Goal: Transaction & Acquisition: Purchase product/service

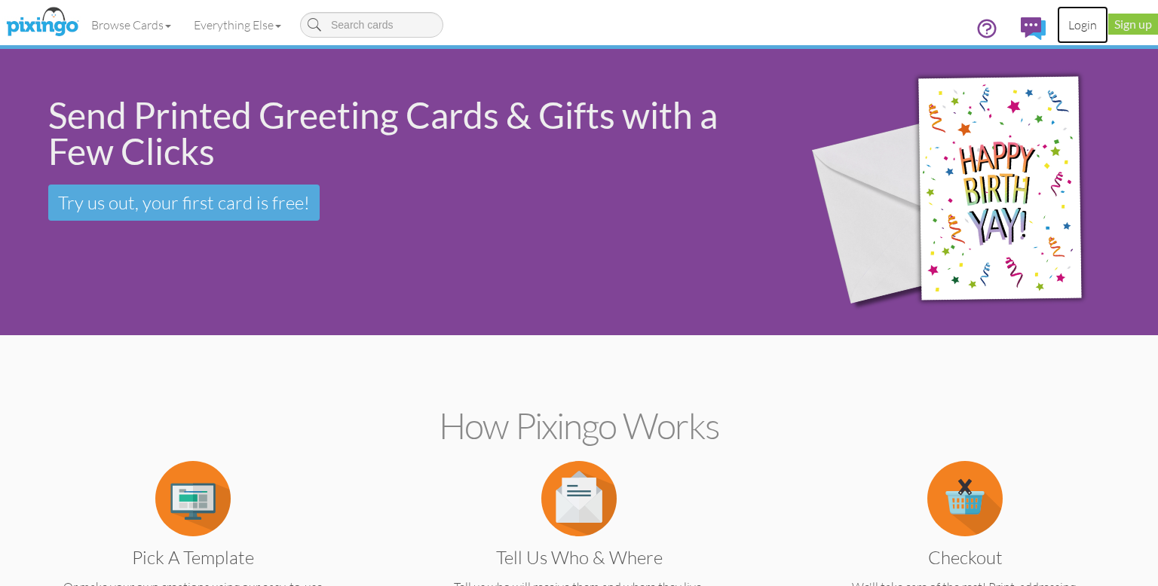
click at [1079, 25] on link "Login" at bounding box center [1082, 25] width 51 height 38
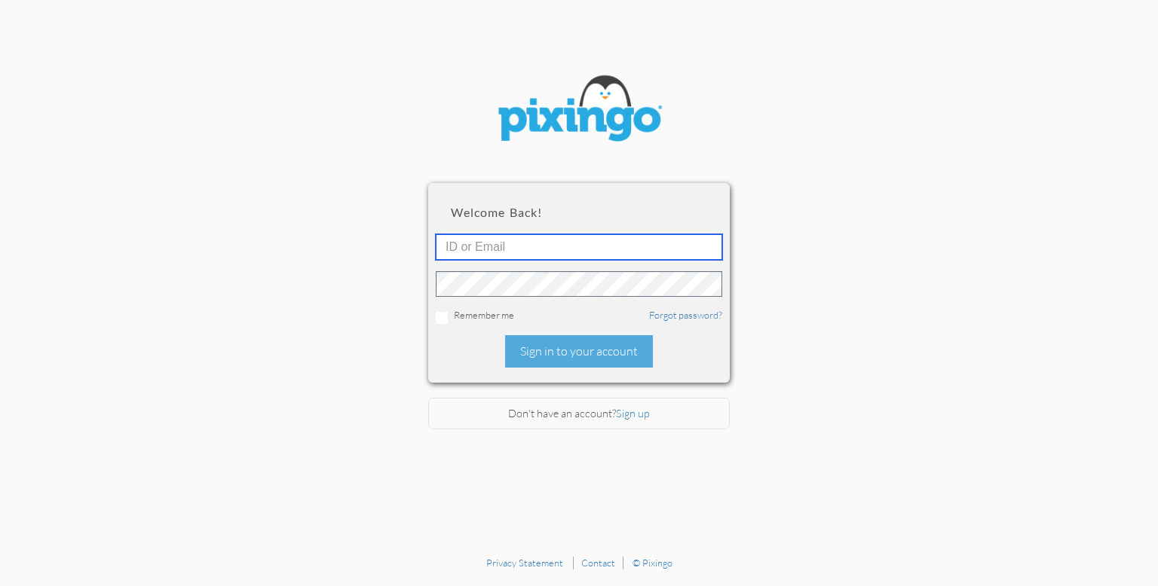
type input "[PERSON_NAME][EMAIL_ADDRESS][DOMAIN_NAME]"
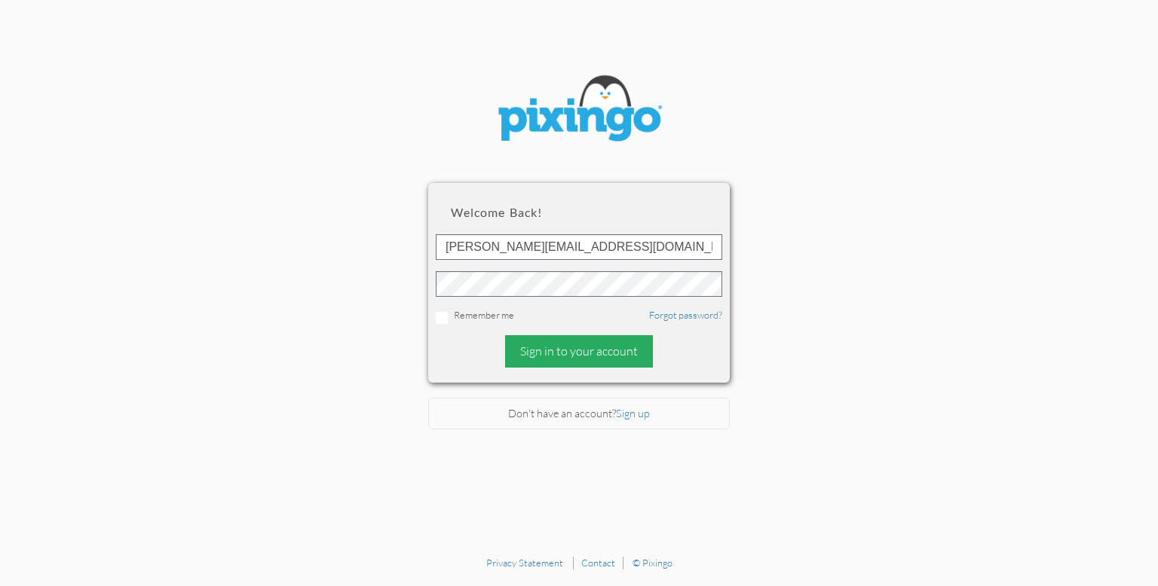
click at [577, 357] on div "Sign in to your account" at bounding box center [579, 351] width 148 height 32
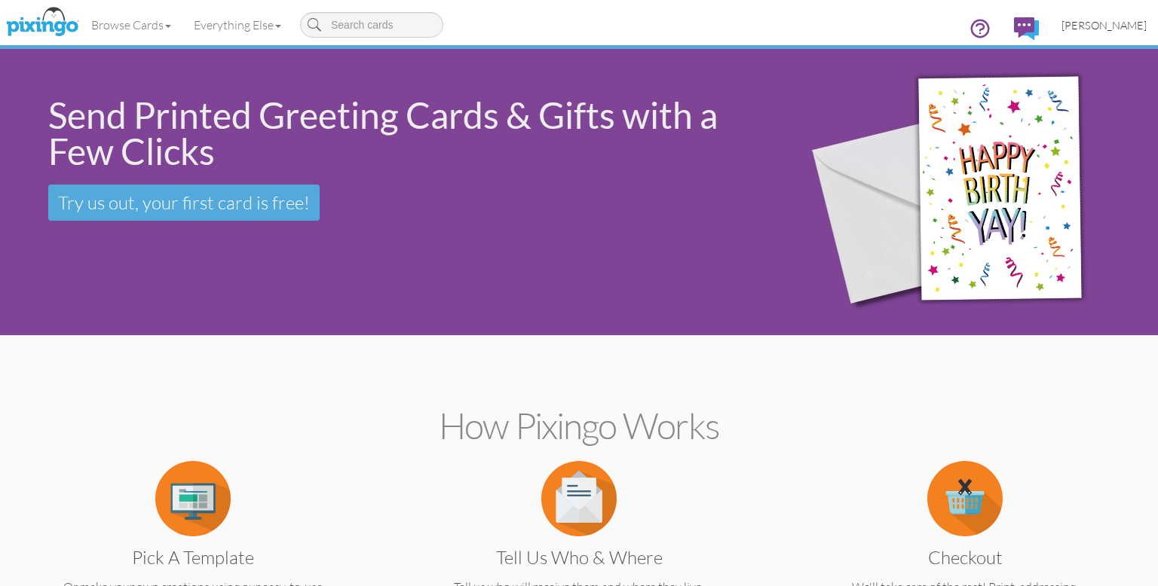
click at [1093, 26] on span "[PERSON_NAME]" at bounding box center [1103, 25] width 85 height 13
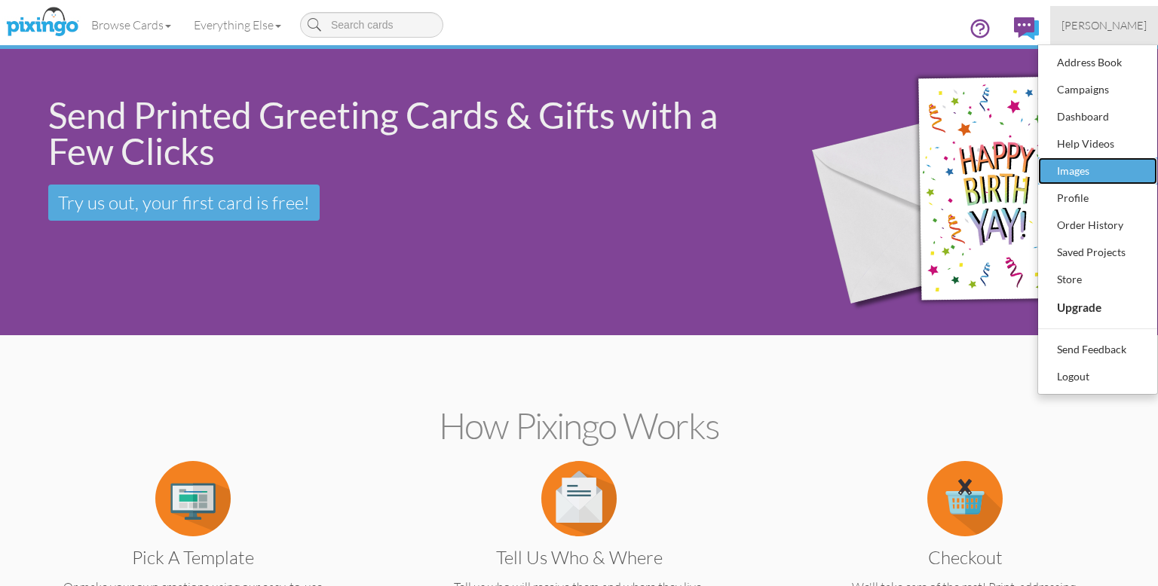
click at [1061, 167] on div "Images" at bounding box center [1097, 171] width 89 height 23
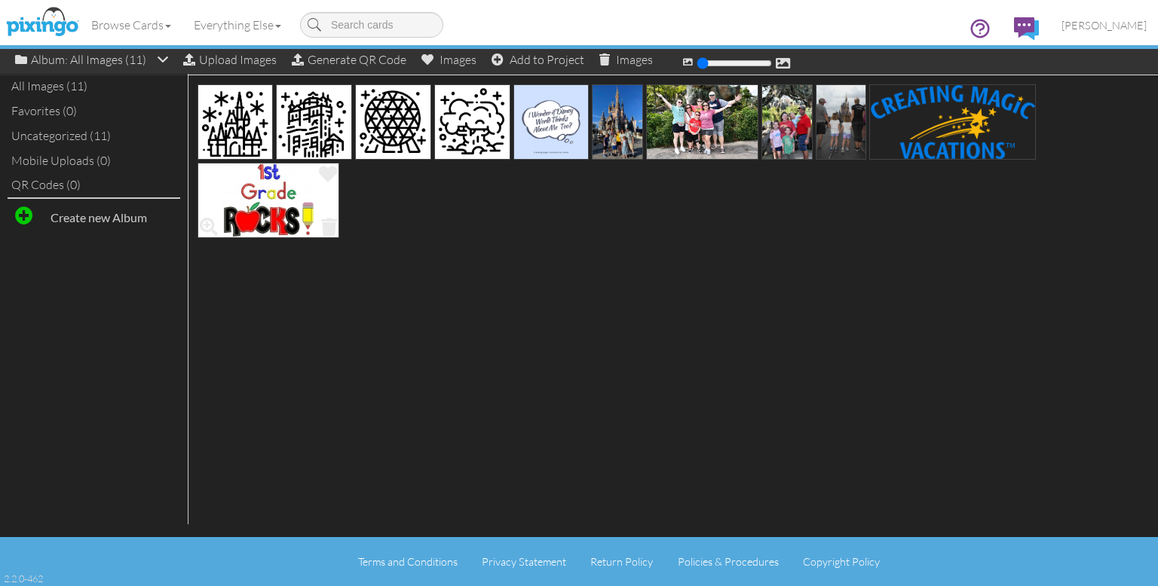
click at [266, 196] on img at bounding box center [268, 200] width 142 height 75
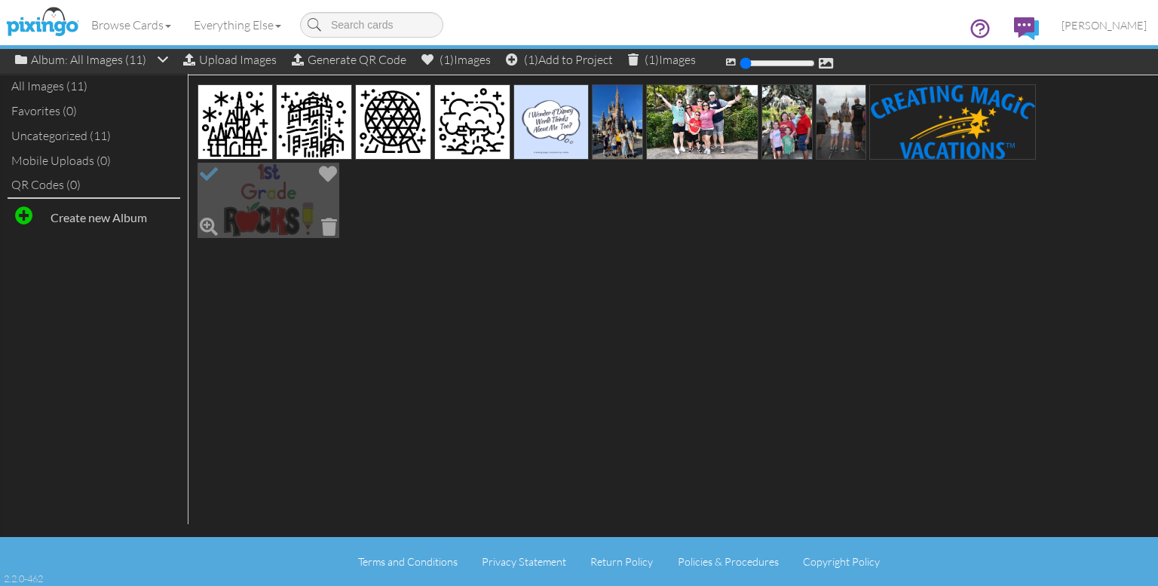
click at [266, 196] on img at bounding box center [268, 200] width 142 height 75
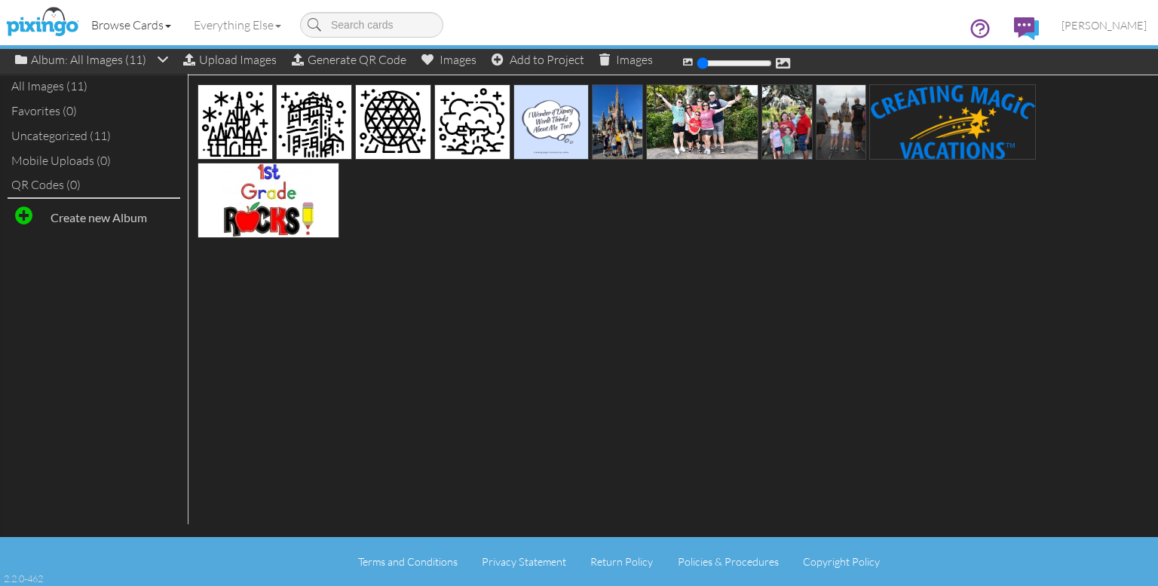
click at [138, 23] on link "Browse Cards" at bounding box center [131, 25] width 103 height 38
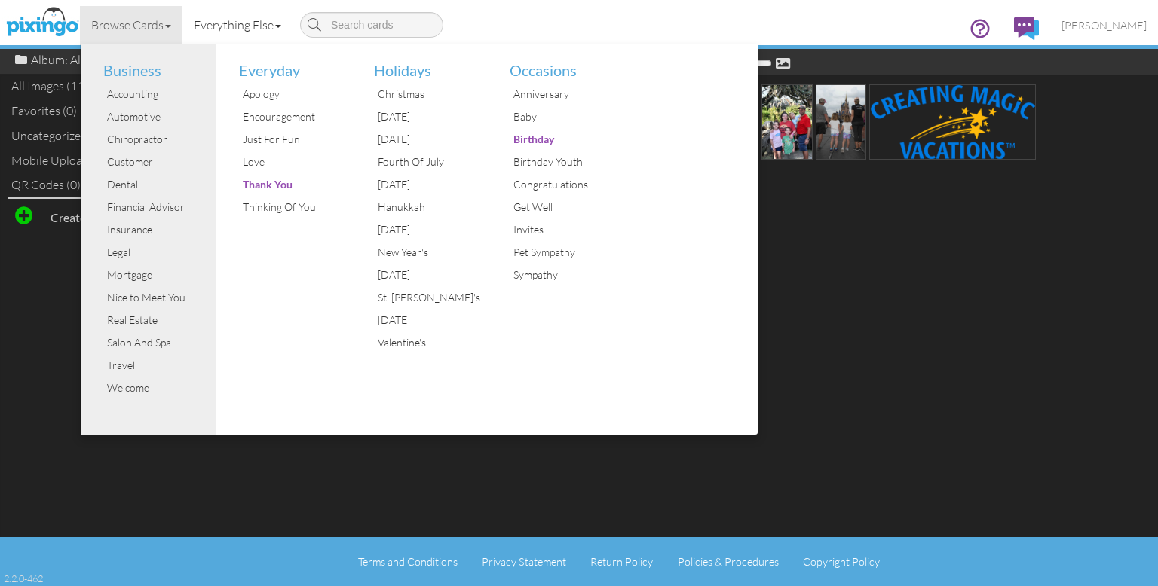
click at [244, 25] on link "Everything Else" at bounding box center [237, 25] width 110 height 38
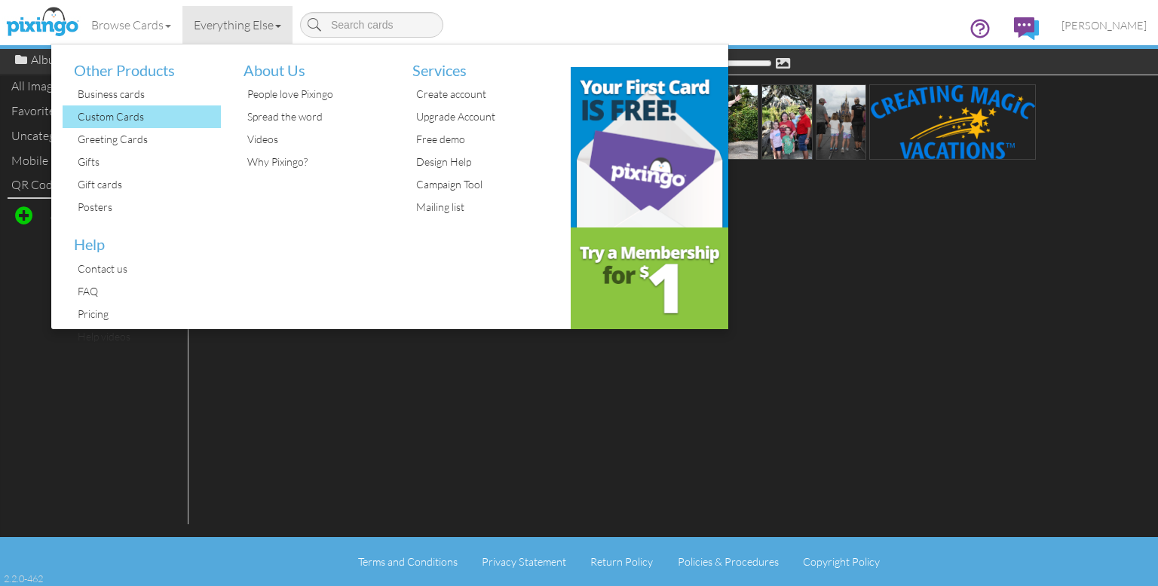
click at [113, 115] on div "Custom Cards" at bounding box center [147, 117] width 147 height 23
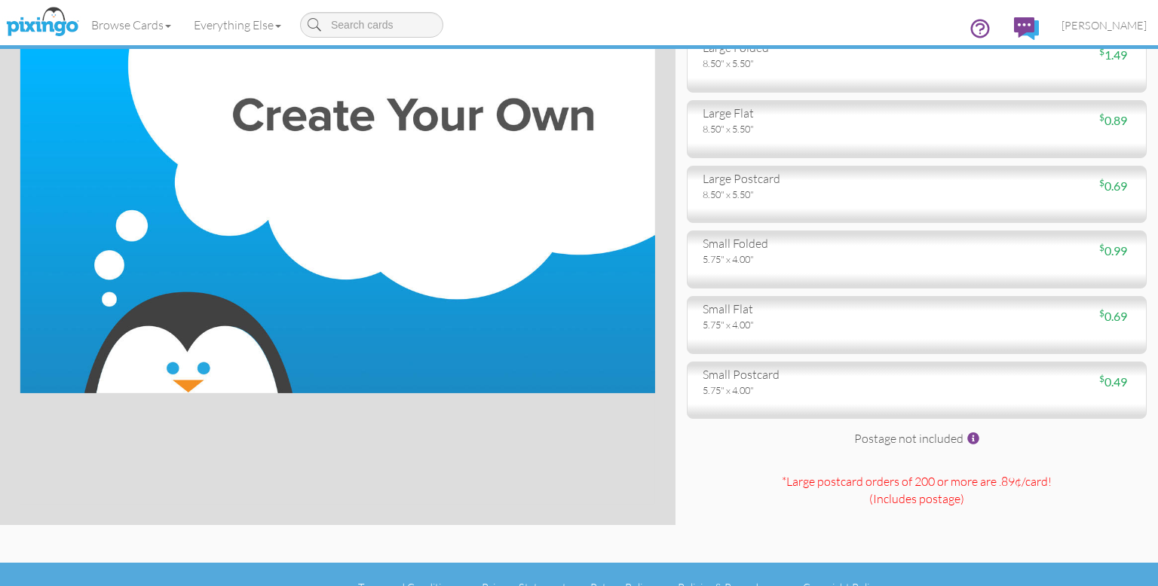
scroll to position [225, 0]
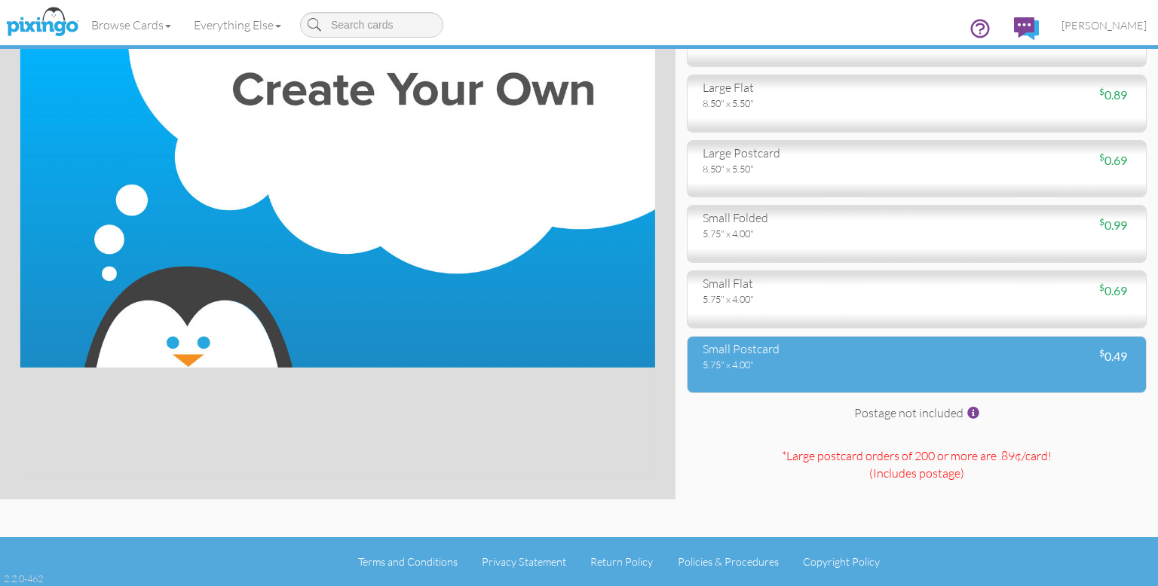
click at [765, 360] on div "5.75" x 4.00"" at bounding box center [804, 365] width 203 height 14
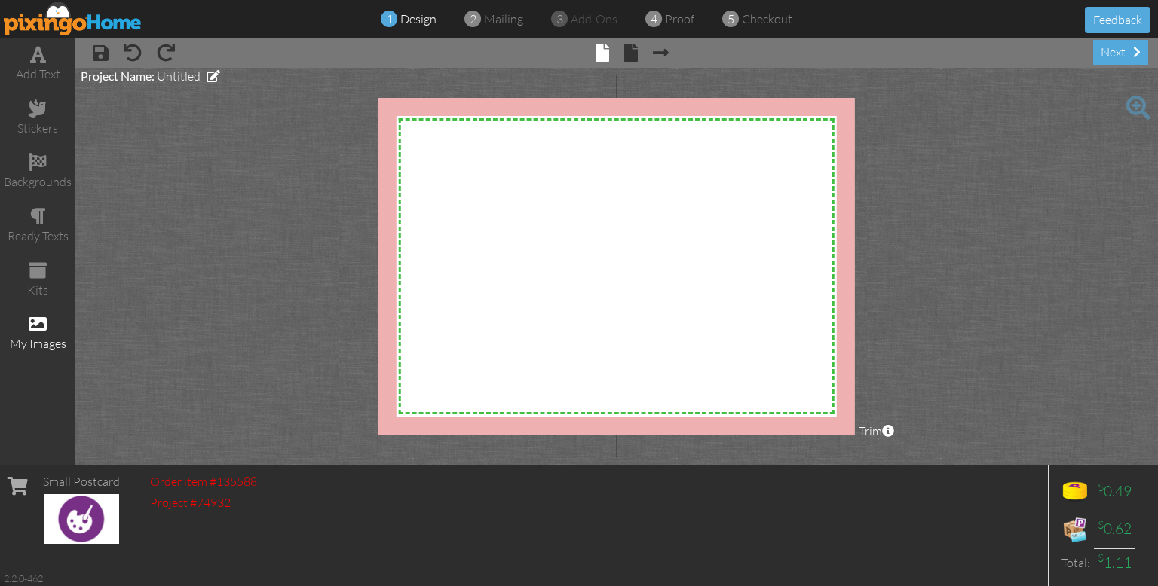
click at [37, 325] on span at bounding box center [38, 324] width 18 height 18
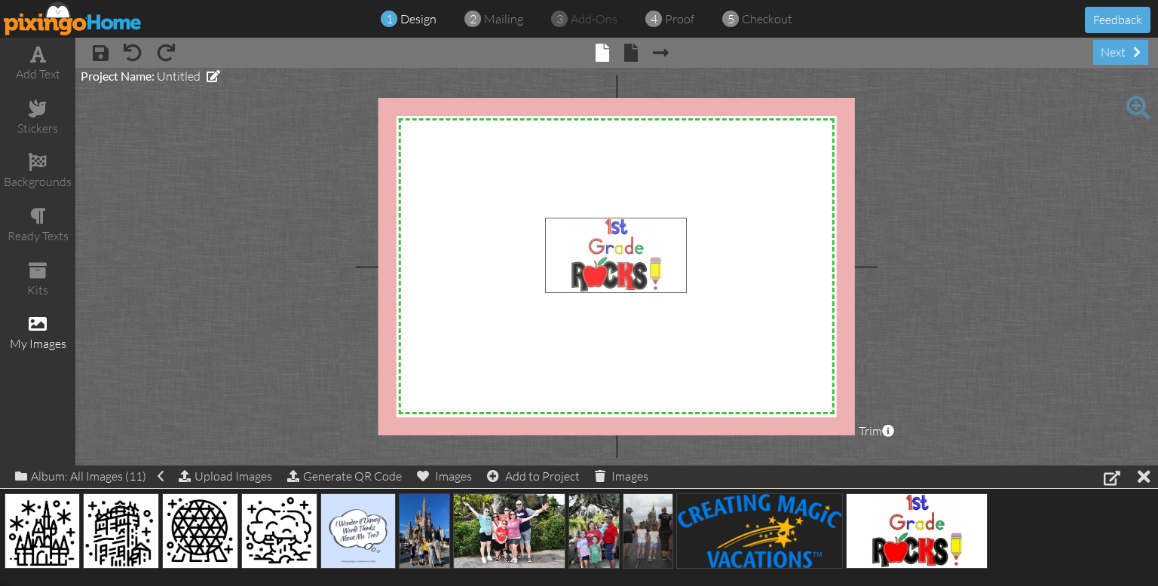
drag, startPoint x: 925, startPoint y: 531, endPoint x: 624, endPoint y: 256, distance: 407.6
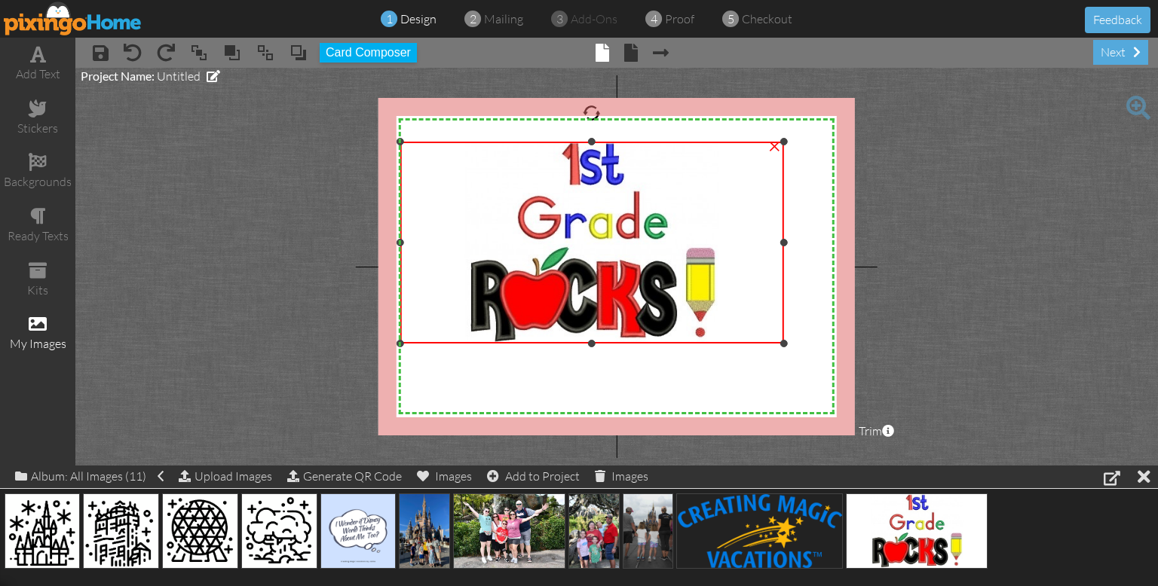
drag, startPoint x: 544, startPoint y: 219, endPoint x: 462, endPoint y: 143, distance: 112.0
click at [462, 143] on div "×" at bounding box center [591, 242] width 383 height 201
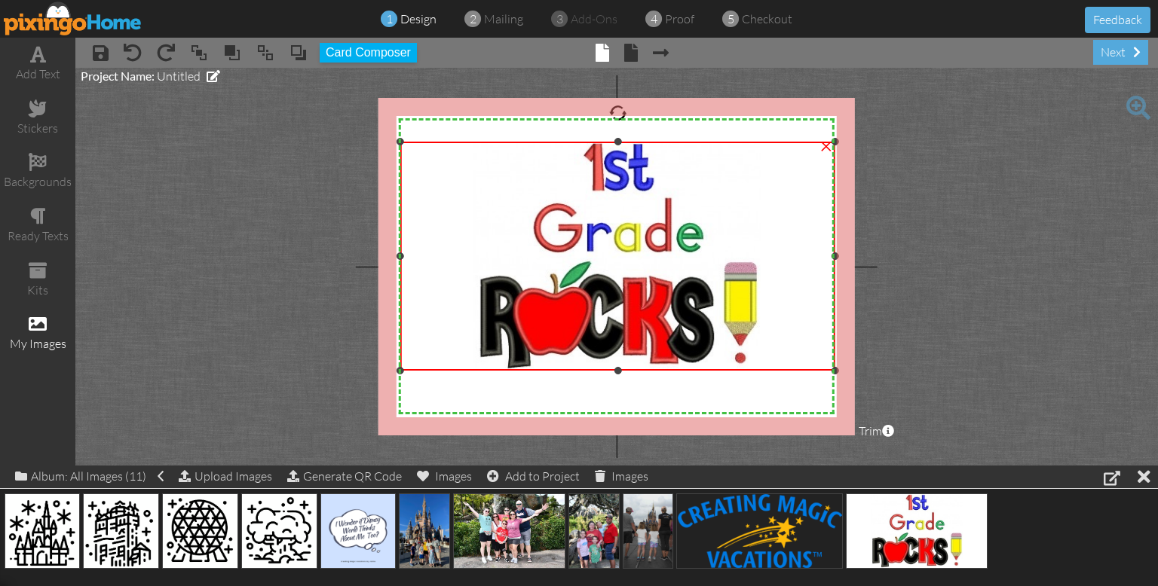
drag, startPoint x: 784, startPoint y: 341, endPoint x: 798, endPoint y: 369, distance: 30.7
click at [798, 369] on div "×" at bounding box center [617, 256] width 435 height 228
click at [277, 357] on project-studio-wrapper "X X X X X X X X X X X X X X X X X X X X X X X X X X X X X X X X X X X X X X X X…" at bounding box center [616, 267] width 1082 height 398
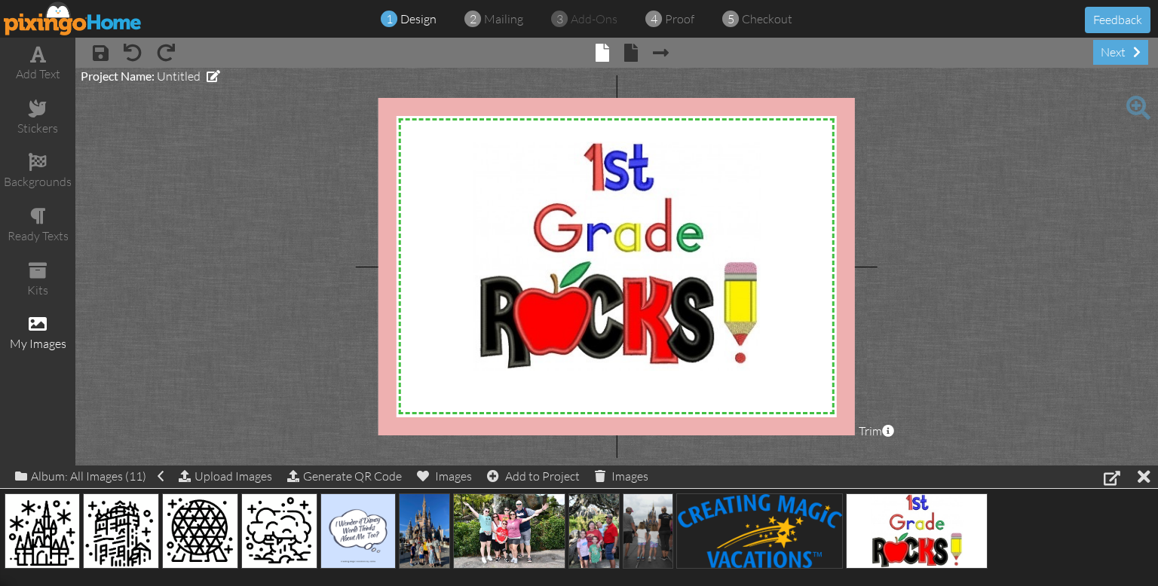
click at [277, 357] on project-studio-wrapper "X X X X X X X X X X X X X X X X X X X X X X X X X X X X X X X X X X X X X X X X…" at bounding box center [616, 267] width 1082 height 398
click at [277, 355] on project-studio-wrapper "X X X X X X X X X X X X X X X X X X X X X X X X X X X X X X X X X X X X X X X X…" at bounding box center [616, 267] width 1082 height 398
click at [277, 363] on project-studio-wrapper "X X X X X X X X X X X X X X X X X X X X X X X X X X X X X X X X X X X X X X X X…" at bounding box center [616, 267] width 1082 height 398
click at [277, 361] on project-studio-wrapper "X X X X X X X X X X X X X X X X X X X X X X X X X X X X X X X X X X X X X X X X…" at bounding box center [616, 267] width 1082 height 398
click at [277, 360] on project-studio-wrapper "X X X X X X X X X X X X X X X X X X X X X X X X X X X X X X X X X X X X X X X X…" at bounding box center [616, 267] width 1082 height 398
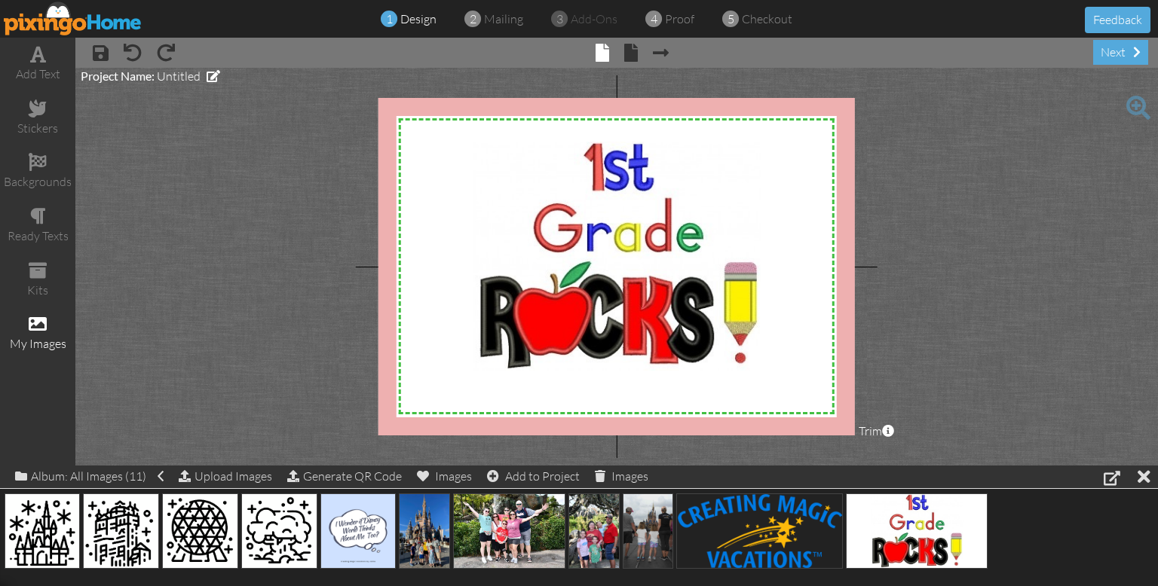
click at [277, 360] on project-studio-wrapper "X X X X X X X X X X X X X X X X X X X X X X X X X X X X X X X X X X X X X X X X…" at bounding box center [616, 267] width 1082 height 398
click at [277, 359] on project-studio-wrapper "X X X X X X X X X X X X X X X X X X X X X X X X X X X X X X X X X X X X X X X X…" at bounding box center [616, 267] width 1082 height 398
click at [277, 410] on project-studio-wrapper "X X X X X X X X X X X X X X X X X X X X X X X X X X X X X X X X X X X X X X X X…" at bounding box center [616, 267] width 1082 height 398
click at [277, 361] on project-studio-wrapper "X X X X X X X X X X X X X X X X X X X X X X X X X X X X X X X X X X X X X X X X…" at bounding box center [616, 267] width 1082 height 398
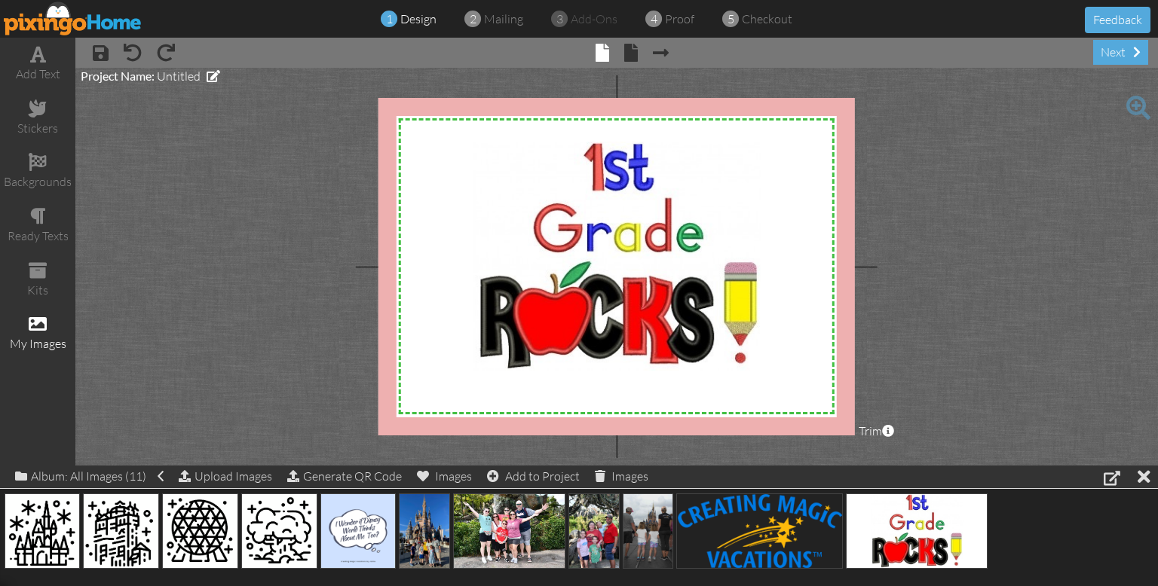
click at [277, 408] on project-studio-wrapper "X X X X X X X X X X X X X X X X X X X X X X X X X X X X X X X X X X X X X X X X…" at bounding box center [616, 267] width 1082 height 398
click at [277, 362] on project-studio-wrapper "X X X X X X X X X X X X X X X X X X X X X X X X X X X X X X X X X X X X X X X X…" at bounding box center [616, 267] width 1082 height 398
click at [277, 359] on project-studio-wrapper "X X X X X X X X X X X X X X X X X X X X X X X X X X X X X X X X X X X X X X X X…" at bounding box center [616, 267] width 1082 height 398
click at [277, 358] on project-studio-wrapper "X X X X X X X X X X X X X X X X X X X X X X X X X X X X X X X X X X X X X X X X…" at bounding box center [616, 267] width 1082 height 398
click at [277, 407] on project-studio-wrapper "X X X X X X X X X X X X X X X X X X X X X X X X X X X X X X X X X X X X X X X X…" at bounding box center [616, 267] width 1082 height 398
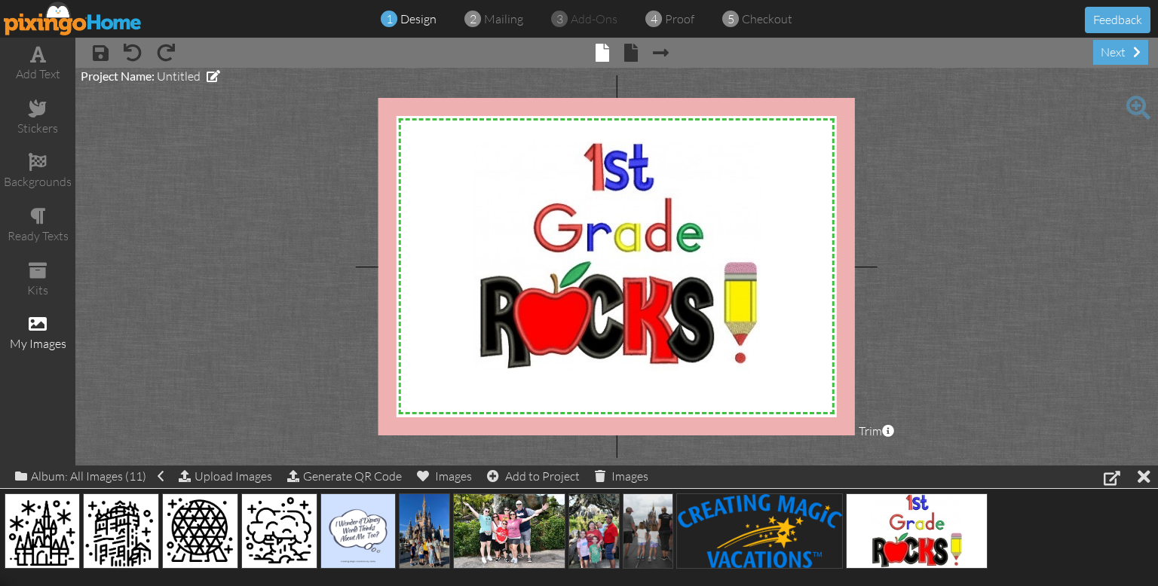
click at [277, 362] on project-studio-wrapper "X X X X X X X X X X X X X X X X X X X X X X X X X X X X X X X X X X X X X X X X…" at bounding box center [616, 267] width 1082 height 398
click at [277, 360] on project-studio-wrapper "X X X X X X X X X X X X X X X X X X X X X X X X X X X X X X X X X X X X X X X X…" at bounding box center [616, 267] width 1082 height 398
click at [277, 361] on project-studio-wrapper "X X X X X X X X X X X X X X X X X X X X X X X X X X X X X X X X X X X X X X X X…" at bounding box center [616, 267] width 1082 height 398
click at [277, 360] on project-studio-wrapper "X X X X X X X X X X X X X X X X X X X X X X X X X X X X X X X X X X X X X X X X…" at bounding box center [616, 267] width 1082 height 398
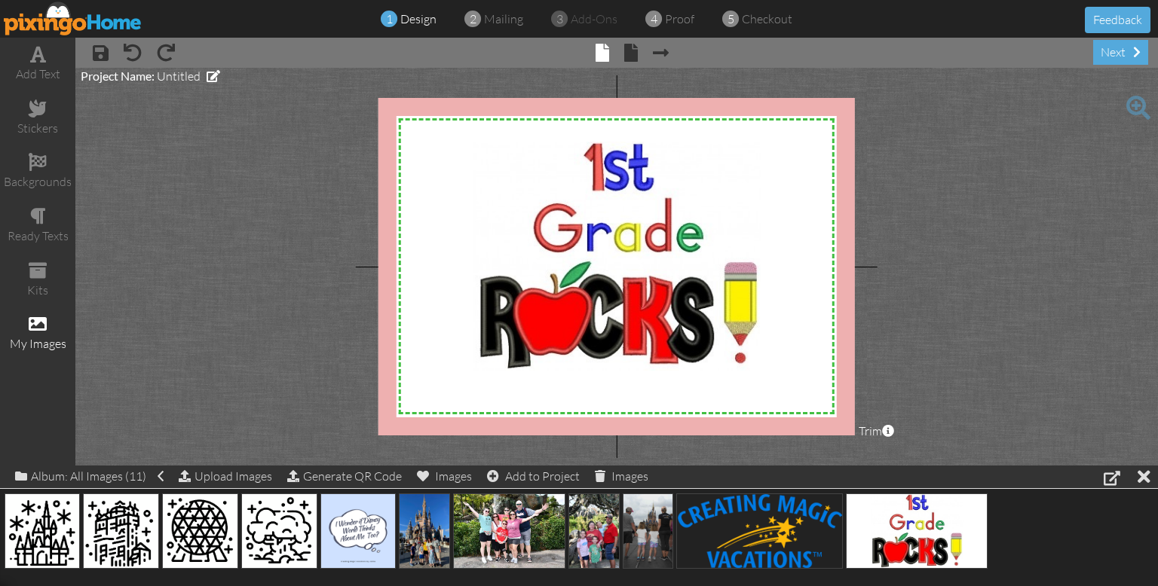
click at [277, 406] on project-studio-wrapper "X X X X X X X X X X X X X X X X X X X X X X X X X X X X X X X X X X X X X X X X…" at bounding box center [616, 267] width 1082 height 398
click at [277, 360] on project-studio-wrapper "X X X X X X X X X X X X X X X X X X X X X X X X X X X X X X X X X X X X X X X X…" at bounding box center [616, 267] width 1082 height 398
click at [277, 363] on project-studio-wrapper "X X X X X X X X X X X X X X X X X X X X X X X X X X X X X X X X X X X X X X X X…" at bounding box center [616, 267] width 1082 height 398
click at [277, 360] on project-studio-wrapper "X X X X X X X X X X X X X X X X X X X X X X X X X X X X X X X X X X X X X X X X…" at bounding box center [616, 267] width 1082 height 398
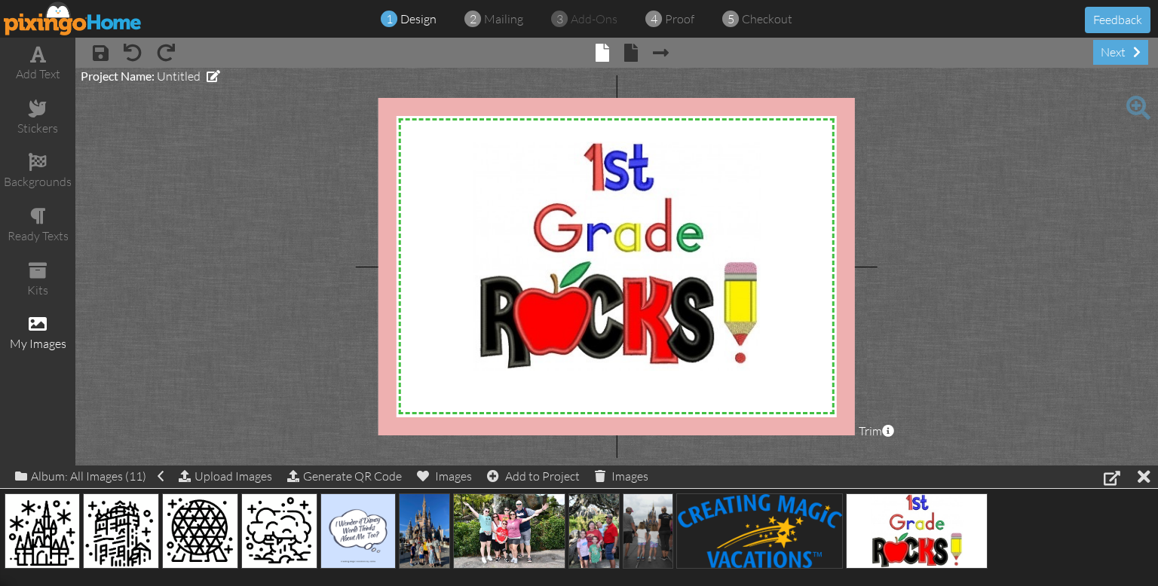
click at [277, 407] on project-studio-wrapper "X X X X X X X X X X X X X X X X X X X X X X X X X X X X X X X X X X X X X X X X…" at bounding box center [616, 267] width 1082 height 398
click at [277, 362] on project-studio-wrapper "X X X X X X X X X X X X X X X X X X X X X X X X X X X X X X X X X X X X X X X X…" at bounding box center [616, 267] width 1082 height 398
click at [277, 360] on project-studio-wrapper "X X X X X X X X X X X X X X X X X X X X X X X X X X X X X X X X X X X X X X X X…" at bounding box center [616, 267] width 1082 height 398
click at [277, 405] on project-studio-wrapper "X X X X X X X X X X X X X X X X X X X X X X X X X X X X X X X X X X X X X X X X…" at bounding box center [616, 267] width 1082 height 398
click at [277, 409] on project-studio-wrapper "X X X X X X X X X X X X X X X X X X X X X X X X X X X X X X X X X X X X X X X X…" at bounding box center [616, 267] width 1082 height 398
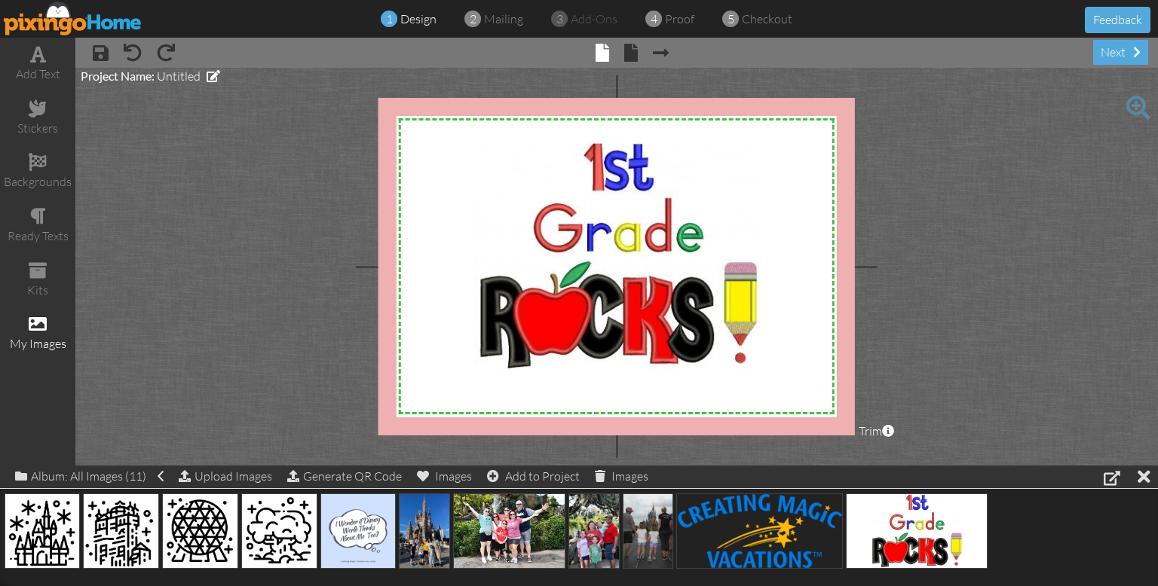
click at [277, 361] on project-studio-wrapper "X X X X X X X X X X X X X X X X X X X X X X X X X X X X X X X X X X X X X X X X…" at bounding box center [616, 267] width 1082 height 398
click at [277, 360] on project-studio-wrapper "X X X X X X X X X X X X X X X X X X X X X X X X X X X X X X X X X X X X X X X X…" at bounding box center [616, 267] width 1082 height 398
click at [277, 362] on project-studio-wrapper "X X X X X X X X X X X X X X X X X X X X X X X X X X X X X X X X X X X X X X X X…" at bounding box center [616, 267] width 1082 height 398
click at [277, 409] on project-studio-wrapper "X X X X X X X X X X X X X X X X X X X X X X X X X X X X X X X X X X X X X X X X…" at bounding box center [616, 267] width 1082 height 398
click at [277, 414] on project-studio-wrapper "X X X X X X X X X X X X X X X X X X X X X X X X X X X X X X X X X X X X X X X X…" at bounding box center [616, 267] width 1082 height 398
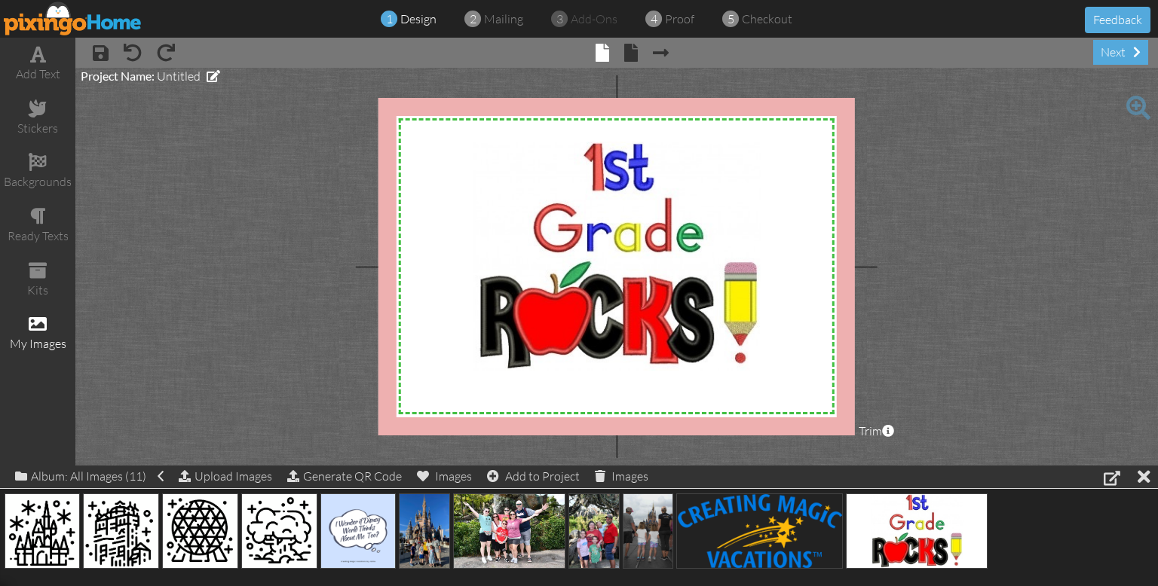
click at [277, 406] on project-studio-wrapper "X X X X X X X X X X X X X X X X X X X X X X X X X X X X X X X X X X X X X X X X…" at bounding box center [616, 267] width 1082 height 398
click at [277, 363] on project-studio-wrapper "X X X X X X X X X X X X X X X X X X X X X X X X X X X X X X X X X X X X X X X X…" at bounding box center [616, 267] width 1082 height 398
click at [277, 357] on project-studio-wrapper "X X X X X X X X X X X X X X X X X X X X X X X X X X X X X X X X X X X X X X X X…" at bounding box center [616, 267] width 1082 height 398
click at [277, 405] on project-studio-wrapper "X X X X X X X X X X X X X X X X X X X X X X X X X X X X X X X X X X X X X X X X…" at bounding box center [616, 267] width 1082 height 398
click at [277, 362] on project-studio-wrapper "X X X X X X X X X X X X X X X X X X X X X X X X X X X X X X X X X X X X X X X X…" at bounding box center [616, 267] width 1082 height 398
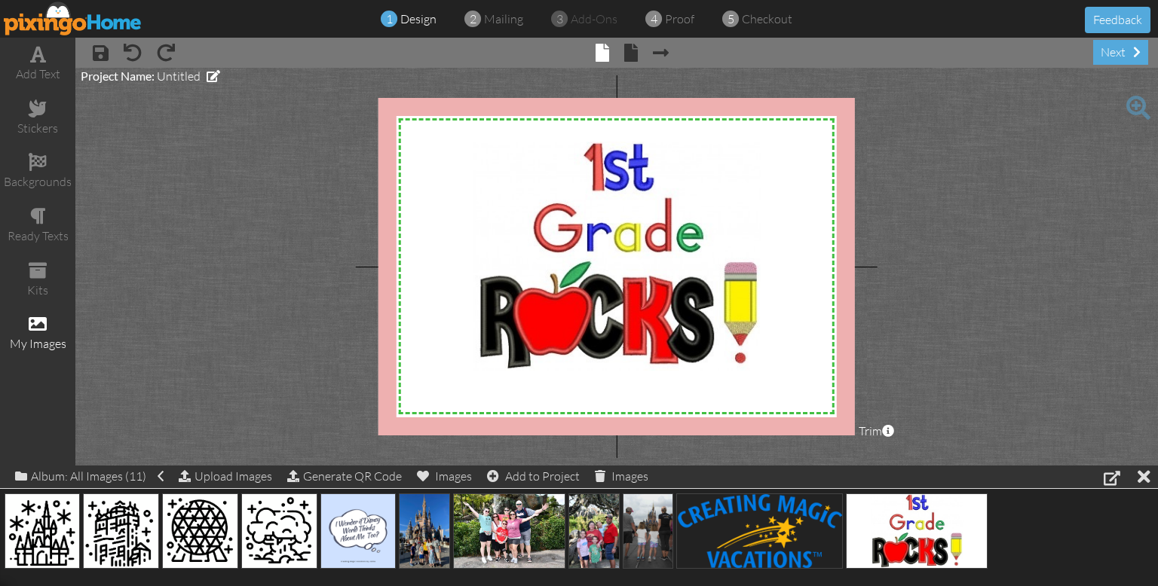
click at [277, 403] on project-studio-wrapper "X X X X X X X X X X X X X X X X X X X X X X X X X X X X X X X X X X X X X X X X…" at bounding box center [616, 267] width 1082 height 398
click at [277, 361] on project-studio-wrapper "X X X X X X X X X X X X X X X X X X X X X X X X X X X X X X X X X X X X X X X X…" at bounding box center [616, 267] width 1082 height 398
click at [277, 360] on project-studio-wrapper "X X X X X X X X X X X X X X X X X X X X X X X X X X X X X X X X X X X X X X X X…" at bounding box center [616, 267] width 1082 height 398
click at [277, 359] on project-studio-wrapper "X X X X X X X X X X X X X X X X X X X X X X X X X X X X X X X X X X X X X X X X…" at bounding box center [616, 267] width 1082 height 398
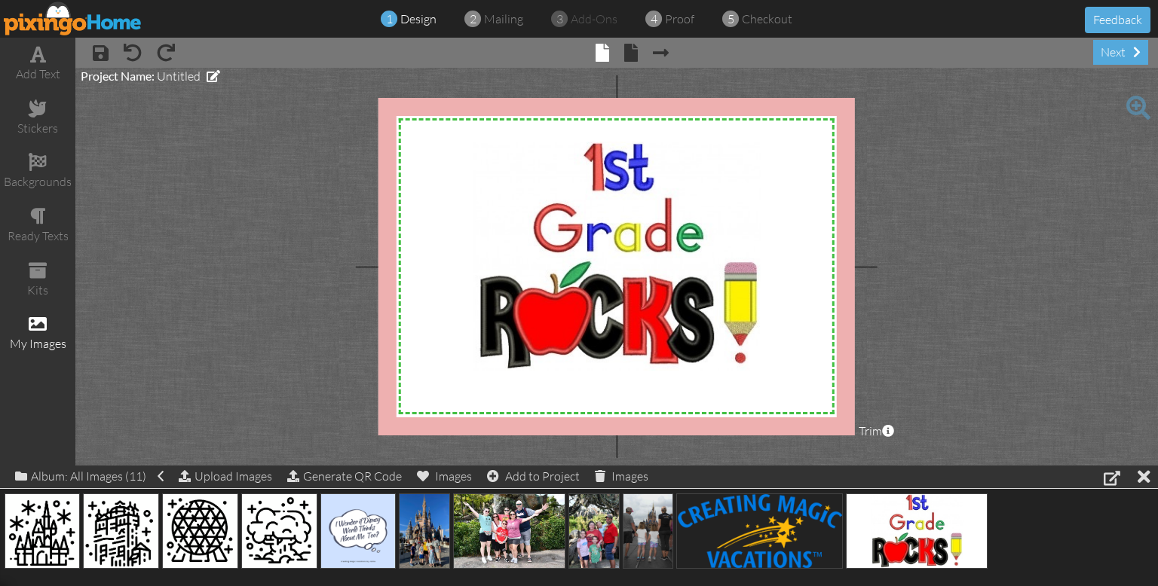
click at [277, 362] on project-studio-wrapper "X X X X X X X X X X X X X X X X X X X X X X X X X X X X X X X X X X X X X X X X…" at bounding box center [616, 267] width 1082 height 398
click at [277, 406] on project-studio-wrapper "X X X X X X X X X X X X X X X X X X X X X X X X X X X X X X X X X X X X X X X X…" at bounding box center [616, 267] width 1082 height 398
click at [277, 364] on project-studio-wrapper "X X X X X X X X X X X X X X X X X X X X X X X X X X X X X X X X X X X X X X X X…" at bounding box center [616, 267] width 1082 height 398
click at [277, 363] on project-studio-wrapper "X X X X X X X X X X X X X X X X X X X X X X X X X X X X X X X X X X X X X X X X…" at bounding box center [616, 267] width 1082 height 398
click at [277, 360] on project-studio-wrapper "X X X X X X X X X X X X X X X X X X X X X X X X X X X X X X X X X X X X X X X X…" at bounding box center [616, 267] width 1082 height 398
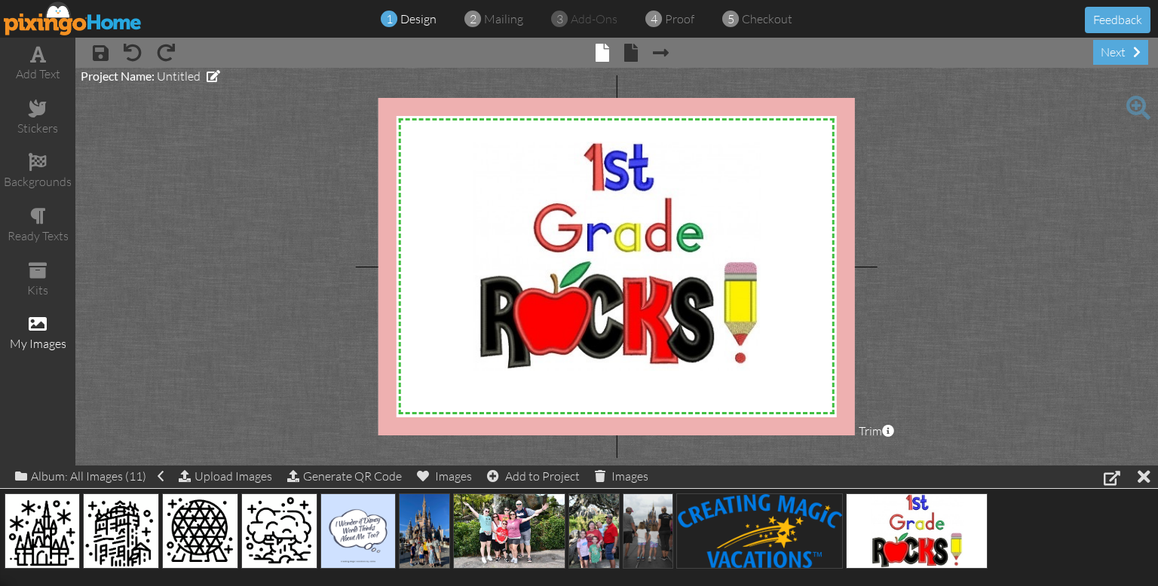
click at [277, 362] on project-studio-wrapper "X X X X X X X X X X X X X X X X X X X X X X X X X X X X X X X X X X X X X X X X…" at bounding box center [616, 267] width 1082 height 398
click at [277, 364] on project-studio-wrapper "X X X X X X X X X X X X X X X X X X X X X X X X X X X X X X X X X X X X X X X X…" at bounding box center [616, 267] width 1082 height 398
click at [277, 409] on project-studio-wrapper "X X X X X X X X X X X X X X X X X X X X X X X X X X X X X X X X X X X X X X X X…" at bounding box center [616, 267] width 1082 height 398
click at [277, 364] on project-studio-wrapper "X X X X X X X X X X X X X X X X X X X X X X X X X X X X X X X X X X X X X X X X…" at bounding box center [616, 267] width 1082 height 398
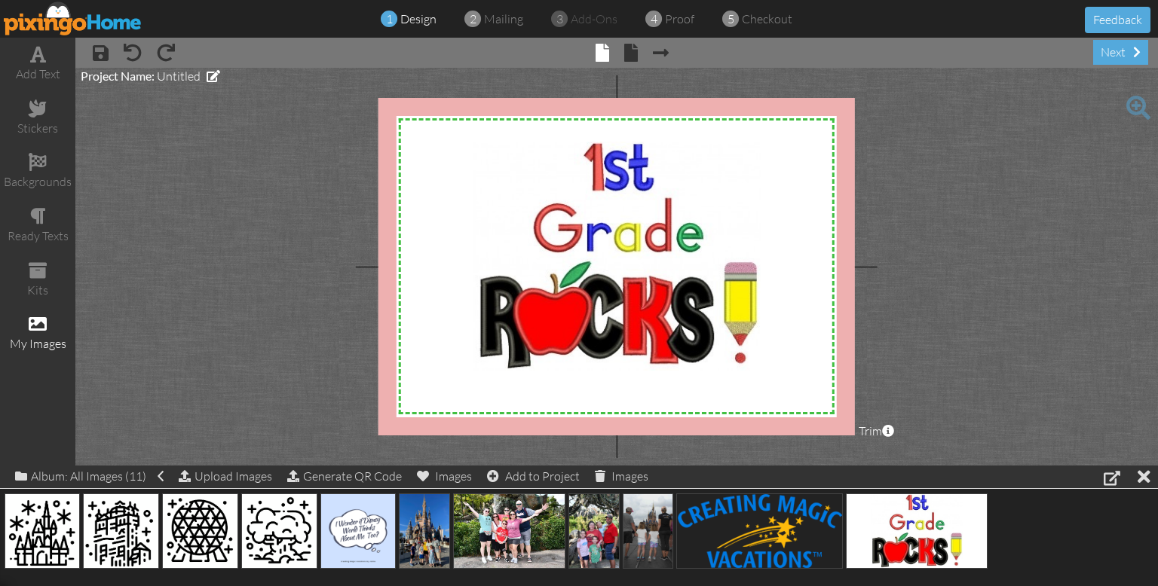
click at [277, 409] on project-studio-wrapper "X X X X X X X X X X X X X X X X X X X X X X X X X X X X X X X X X X X X X X X X…" at bounding box center [616, 267] width 1082 height 398
click at [277, 415] on project-studio-wrapper "X X X X X X X X X X X X X X X X X X X X X X X X X X X X X X X X X X X X X X X X…" at bounding box center [616, 267] width 1082 height 398
click at [277, 365] on project-studio-wrapper "X X X X X X X X X X X X X X X X X X X X X X X X X X X X X X X X X X X X X X X X…" at bounding box center [616, 267] width 1082 height 398
click at [277, 415] on project-studio-wrapper "X X X X X X X X X X X X X X X X X X X X X X X X X X X X X X X X X X X X X X X X…" at bounding box center [616, 267] width 1082 height 398
click at [277, 412] on project-studio-wrapper "X X X X X X X X X X X X X X X X X X X X X X X X X X X X X X X X X X X X X X X X…" at bounding box center [616, 267] width 1082 height 398
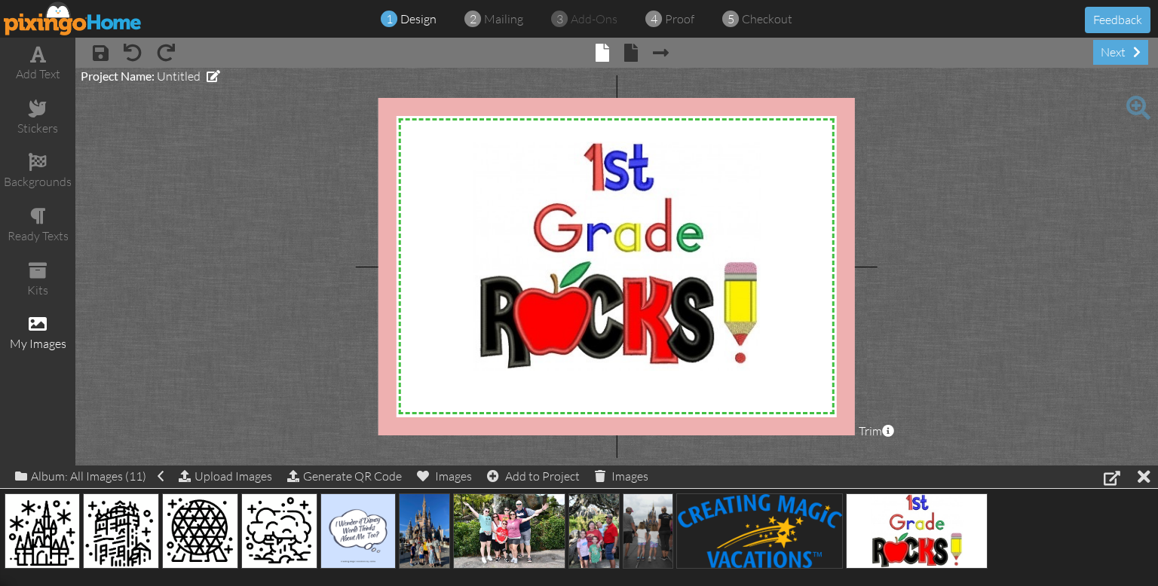
click at [277, 406] on project-studio-wrapper "X X X X X X X X X X X X X X X X X X X X X X X X X X X X X X X X X X X X X X X X…" at bounding box center [616, 267] width 1082 height 398
click at [277, 362] on project-studio-wrapper "X X X X X X X X X X X X X X X X X X X X X X X X X X X X X X X X X X X X X X X X…" at bounding box center [616, 267] width 1082 height 398
click at [277, 366] on project-studio-wrapper "X X X X X X X X X X X X X X X X X X X X X X X X X X X X X X X X X X X X X X X X…" at bounding box center [616, 267] width 1082 height 398
click at [277, 364] on project-studio-wrapper "X X X X X X X X X X X X X X X X X X X X X X X X X X X X X X X X X X X X X X X X…" at bounding box center [616, 267] width 1082 height 398
click at [277, 410] on project-studio-wrapper "X X X X X X X X X X X X X X X X X X X X X X X X X X X X X X X X X X X X X X X X…" at bounding box center [616, 267] width 1082 height 398
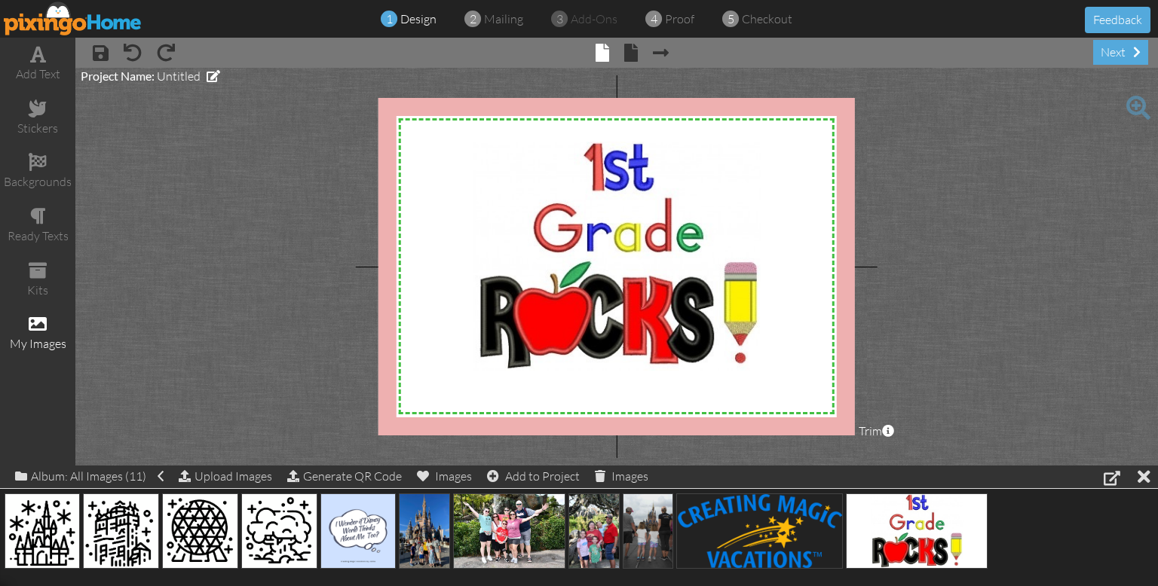
click at [277, 368] on project-studio-wrapper "X X X X X X X X X X X X X X X X X X X X X X X X X X X X X X X X X X X X X X X X…" at bounding box center [616, 267] width 1082 height 398
click at [277, 408] on project-studio-wrapper "X X X X X X X X X X X X X X X X X X X X X X X X X X X X X X X X X X X X X X X X…" at bounding box center [616, 267] width 1082 height 398
click at [277, 418] on project-studio-wrapper "X X X X X X X X X X X X X X X X X X X X X X X X X X X X X X X X X X X X X X X X…" at bounding box center [616, 267] width 1082 height 398
click at [277, 371] on project-studio-wrapper "X X X X X X X X X X X X X X X X X X X X X X X X X X X X X X X X X X X X X X X X…" at bounding box center [616, 267] width 1082 height 398
click at [277, 408] on project-studio-wrapper "X X X X X X X X X X X X X X X X X X X X X X X X X X X X X X X X X X X X X X X X…" at bounding box center [616, 267] width 1082 height 398
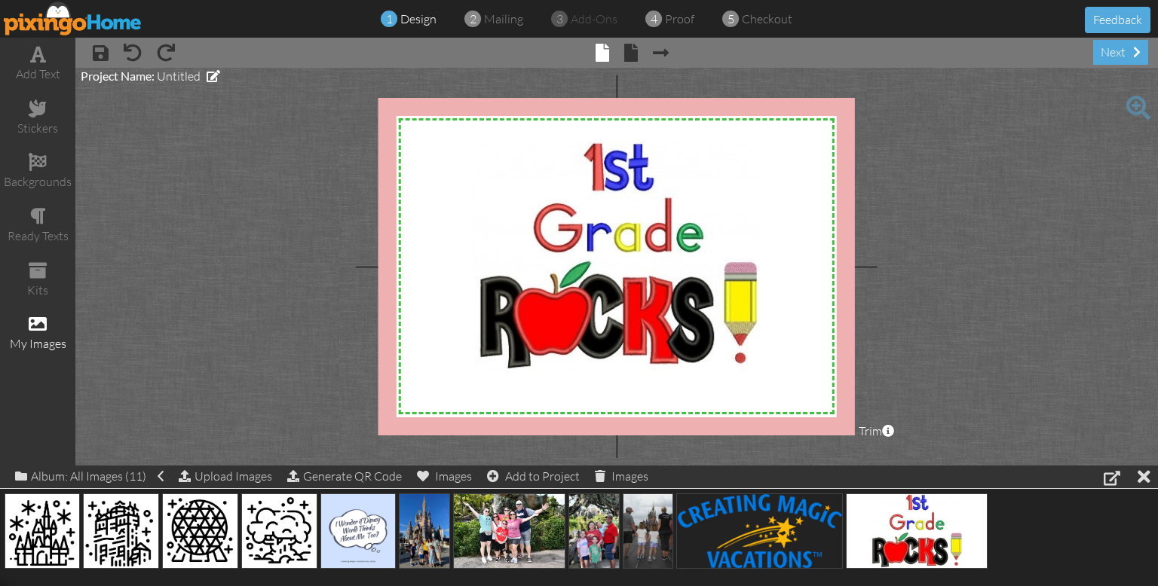
click at [277, 366] on project-studio-wrapper "X X X X X X X X X X X X X X X X X X X X X X X X X X X X X X X X X X X X X X X X…" at bounding box center [616, 267] width 1082 height 398
click at [277, 406] on project-studio-wrapper "X X X X X X X X X X X X X X X X X X X X X X X X X X X X X X X X X X X X X X X X…" at bounding box center [616, 267] width 1082 height 398
click at [277, 366] on project-studio-wrapper "X X X X X X X X X X X X X X X X X X X X X X X X X X X X X X X X X X X X X X X X…" at bounding box center [616, 267] width 1082 height 398
click at [277, 407] on project-studio-wrapper "X X X X X X X X X X X X X X X X X X X X X X X X X X X X X X X X X X X X X X X X…" at bounding box center [616, 267] width 1082 height 398
click at [277, 372] on project-studio-wrapper "X X X X X X X X X X X X X X X X X X X X X X X X X X X X X X X X X X X X X X X X…" at bounding box center [616, 267] width 1082 height 398
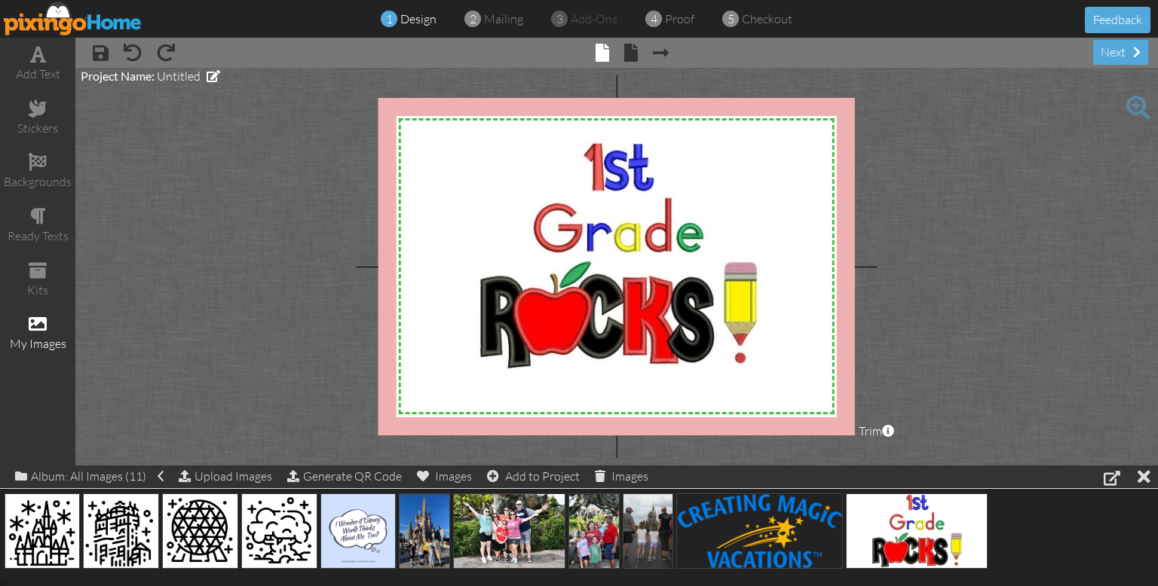
click at [277, 362] on project-studio-wrapper "X X X X X X X X X X X X X X X X X X X X X X X X X X X X X X X X X X X X X X X X…" at bounding box center [616, 267] width 1082 height 398
click at [277, 372] on project-studio-wrapper "X X X X X X X X X X X X X X X X X X X X X X X X X X X X X X X X X X X X X X X X…" at bounding box center [616, 267] width 1082 height 398
click at [277, 416] on project-studio-wrapper "X X X X X X X X X X X X X X X X X X X X X X X X X X X X X X X X X X X X X X X X…" at bounding box center [616, 267] width 1082 height 398
click at [277, 372] on project-studio-wrapper "X X X X X X X X X X X X X X X X X X X X X X X X X X X X X X X X X X X X X X X X…" at bounding box center [616, 267] width 1082 height 398
click at [277, 411] on project-studio-wrapper "X X X X X X X X X X X X X X X X X X X X X X X X X X X X X X X X X X X X X X X X…" at bounding box center [616, 267] width 1082 height 398
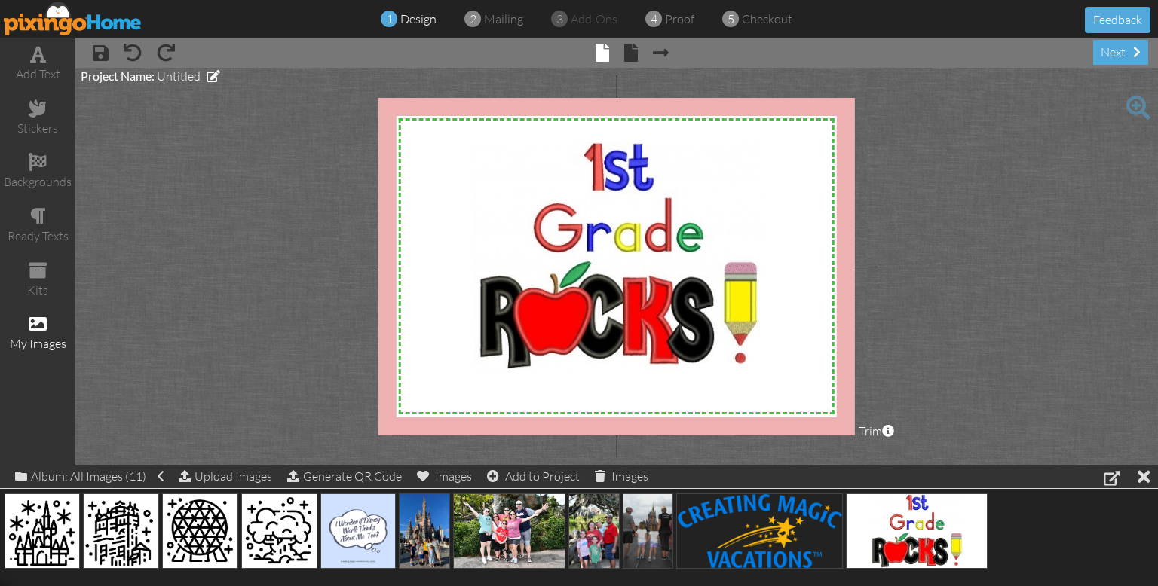
click at [277, 366] on project-studio-wrapper "X X X X X X X X X X X X X X X X X X X X X X X X X X X X X X X X X X X X X X X X…" at bounding box center [616, 267] width 1082 height 398
click at [277, 363] on project-studio-wrapper "X X X X X X X X X X X X X X X X X X X X X X X X X X X X X X X X X X X X X X X X…" at bounding box center [616, 267] width 1082 height 398
click at [277, 364] on project-studio-wrapper "X X X X X X X X X X X X X X X X X X X X X X X X X X X X X X X X X X X X X X X X…" at bounding box center [616, 267] width 1082 height 398
click at [277, 412] on project-studio-wrapper "X X X X X X X X X X X X X X X X X X X X X X X X X X X X X X X X X X X X X X X X…" at bounding box center [616, 267] width 1082 height 398
click at [277, 363] on project-studio-wrapper "X X X X X X X X X X X X X X X X X X X X X X X X X X X X X X X X X X X X X X X X…" at bounding box center [616, 267] width 1082 height 398
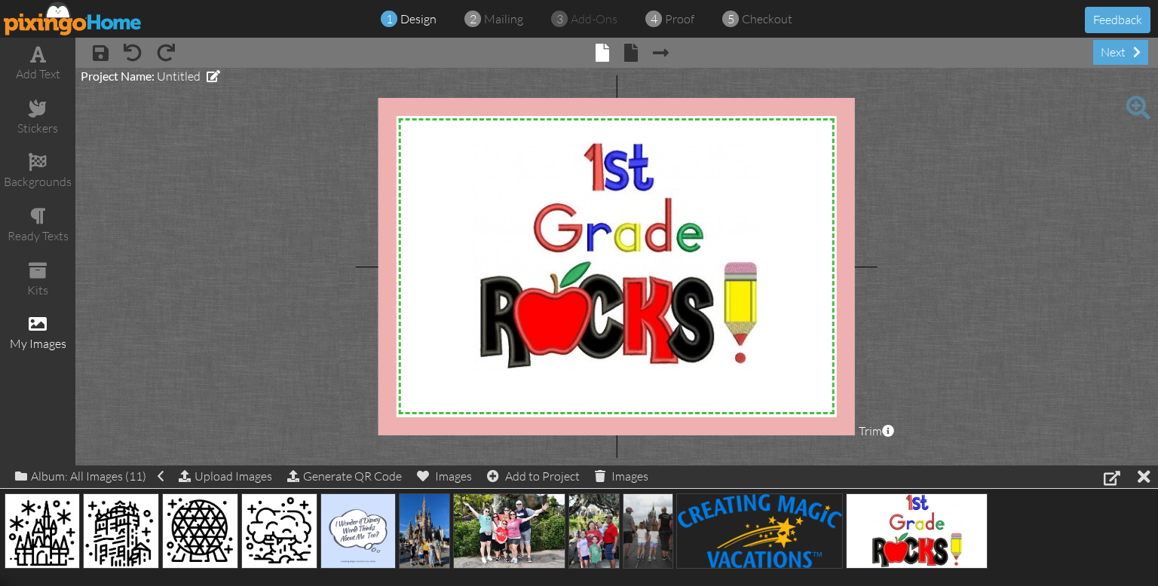
click at [277, 366] on project-studio-wrapper "X X X X X X X X X X X X X X X X X X X X X X X X X X X X X X X X X X X X X X X X…" at bounding box center [616, 267] width 1082 height 398
click at [277, 371] on project-studio-wrapper "X X X X X X X X X X X X X X X X X X X X X X X X X X X X X X X X X X X X X X X X…" at bounding box center [616, 267] width 1082 height 398
click at [277, 409] on project-studio-wrapper "X X X X X X X X X X X X X X X X X X X X X X X X X X X X X X X X X X X X X X X X…" at bounding box center [616, 267] width 1082 height 398
click at [277, 371] on project-studio-wrapper "X X X X X X X X X X X X X X X X X X X X X X X X X X X X X X X X X X X X X X X X…" at bounding box center [616, 267] width 1082 height 398
click at [277, 407] on project-studio-wrapper "X X X X X X X X X X X X X X X X X X X X X X X X X X X X X X X X X X X X X X X X…" at bounding box center [616, 267] width 1082 height 398
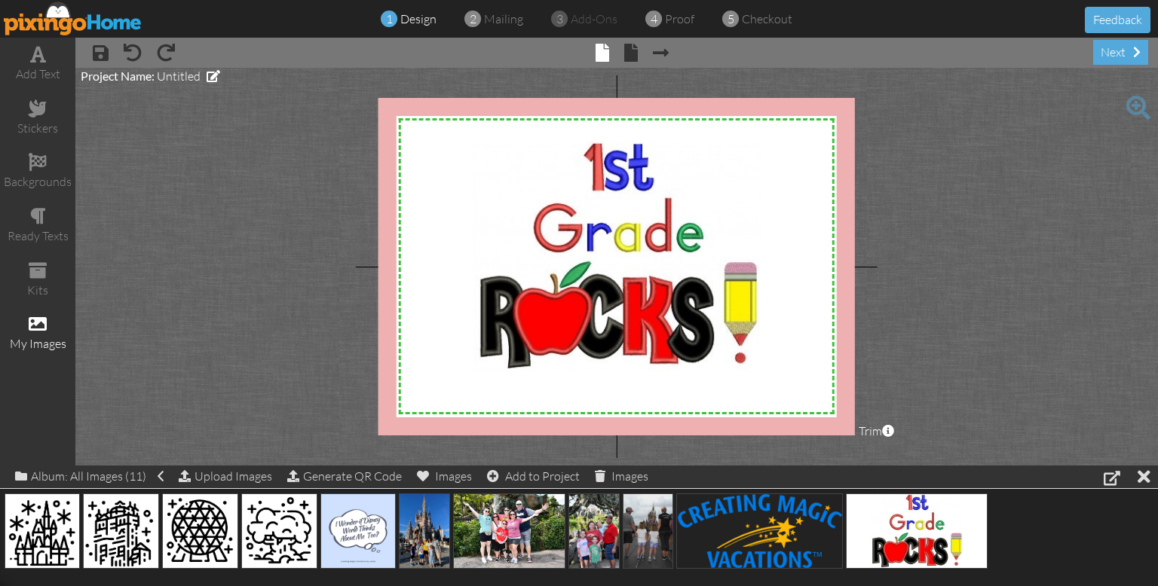
click at [277, 365] on project-studio-wrapper "X X X X X X X X X X X X X X X X X X X X X X X X X X X X X X X X X X X X X X X X…" at bounding box center [616, 267] width 1082 height 398
click at [277, 356] on project-studio-wrapper "X X X X X X X X X X X X X X X X X X X X X X X X X X X X X X X X X X X X X X X X…" at bounding box center [616, 267] width 1082 height 398
click at [277, 412] on project-studio-wrapper "X X X X X X X X X X X X X X X X X X X X X X X X X X X X X X X X X X X X X X X X…" at bounding box center [616, 267] width 1082 height 398
click at [277, 408] on project-studio-wrapper "X X X X X X X X X X X X X X X X X X X X X X X X X X X X X X X X X X X X X X X X…" at bounding box center [616, 267] width 1082 height 398
click at [277, 371] on project-studio-wrapper "X X X X X X X X X X X X X X X X X X X X X X X X X X X X X X X X X X X X X X X X…" at bounding box center [616, 267] width 1082 height 398
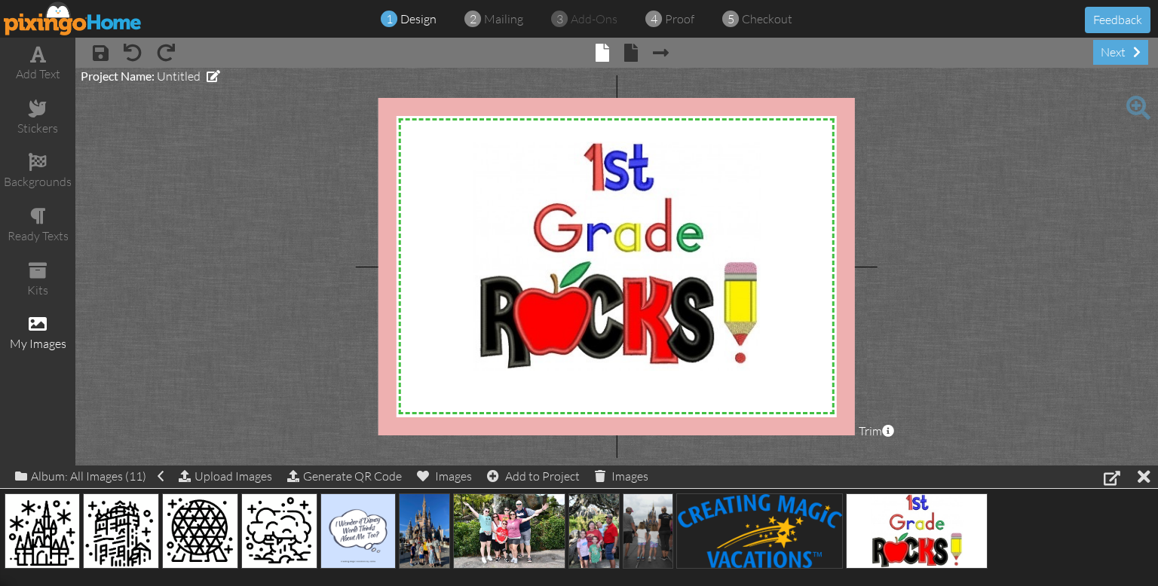
click at [277, 374] on project-studio-wrapper "X X X X X X X X X X X X X X X X X X X X X X X X X X X X X X X X X X X X X X X X…" at bounding box center [616, 267] width 1082 height 398
click at [277, 414] on project-studio-wrapper "X X X X X X X X X X X X X X X X X X X X X X X X X X X X X X X X X X X X X X X X…" at bounding box center [616, 267] width 1082 height 398
click at [277, 368] on project-studio-wrapper "X X X X X X X X X X X X X X X X X X X X X X X X X X X X X X X X X X X X X X X X…" at bounding box center [616, 267] width 1082 height 398
click at [277, 374] on project-studio-wrapper "X X X X X X X X X X X X X X X X X X X X X X X X X X X X X X X X X X X X X X X X…" at bounding box center [616, 267] width 1082 height 398
click at [277, 496] on img at bounding box center [279, 531] width 76 height 75
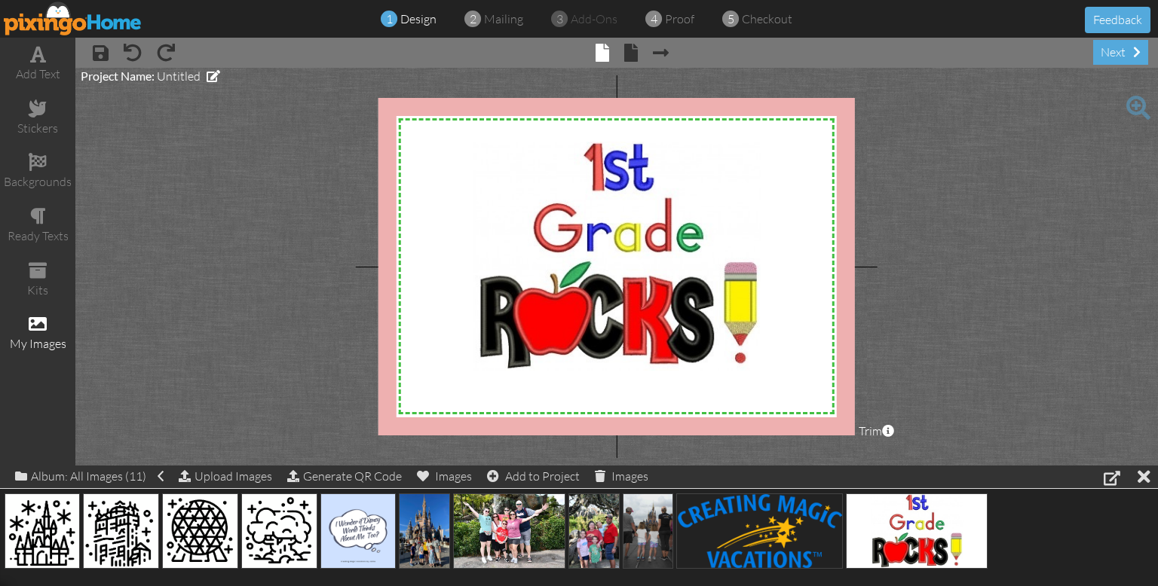
click at [277, 259] on project-studio-wrapper "X X X X X X X X X X X X X X X X X X X X X X X X X X X X X X X X X X X X X X X X…" at bounding box center [616, 267] width 1082 height 398
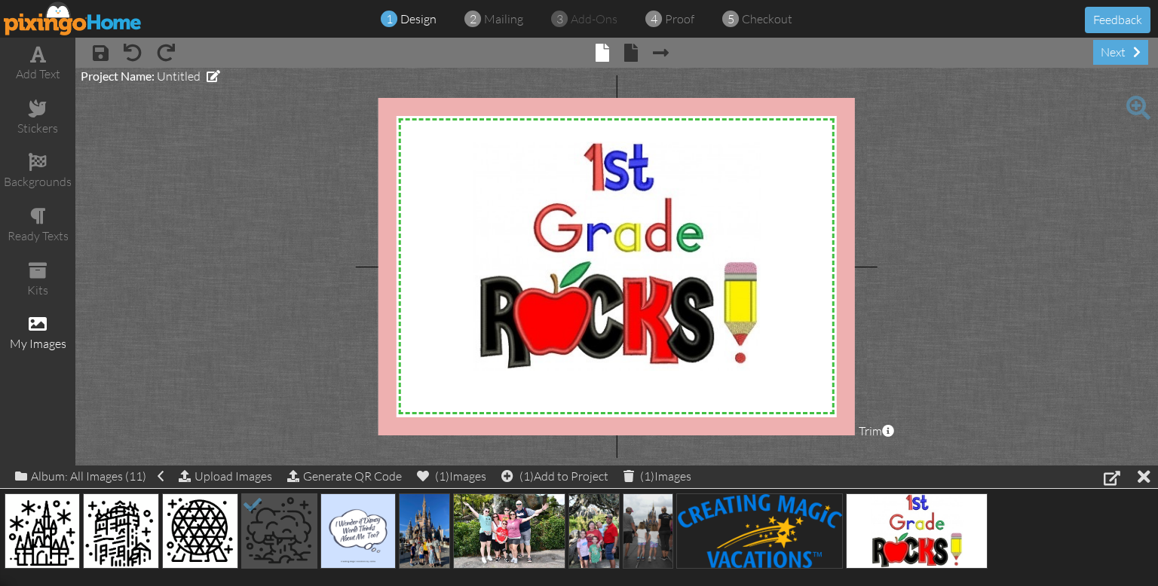
click at [277, 403] on project-studio-wrapper "X X X X X X X X X X X X X X X X X X X X X X X X X X X X X X X X X X X X X X X X…" at bounding box center [616, 267] width 1082 height 398
click at [277, 518] on img at bounding box center [279, 531] width 76 height 75
click at [277, 517] on img at bounding box center [279, 531] width 76 height 75
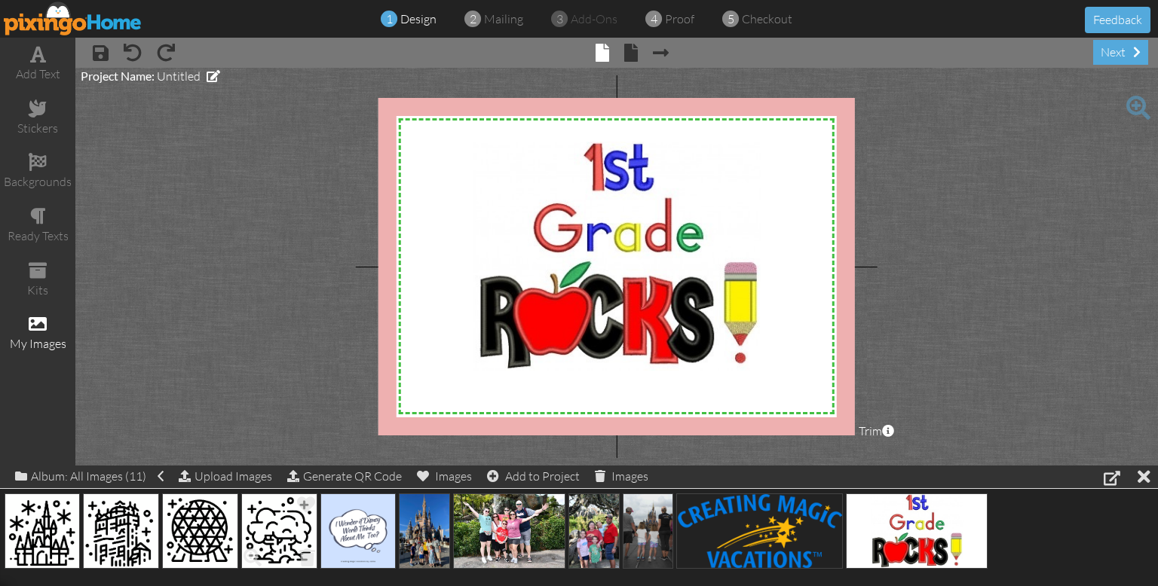
click at [277, 522] on img at bounding box center [279, 531] width 76 height 75
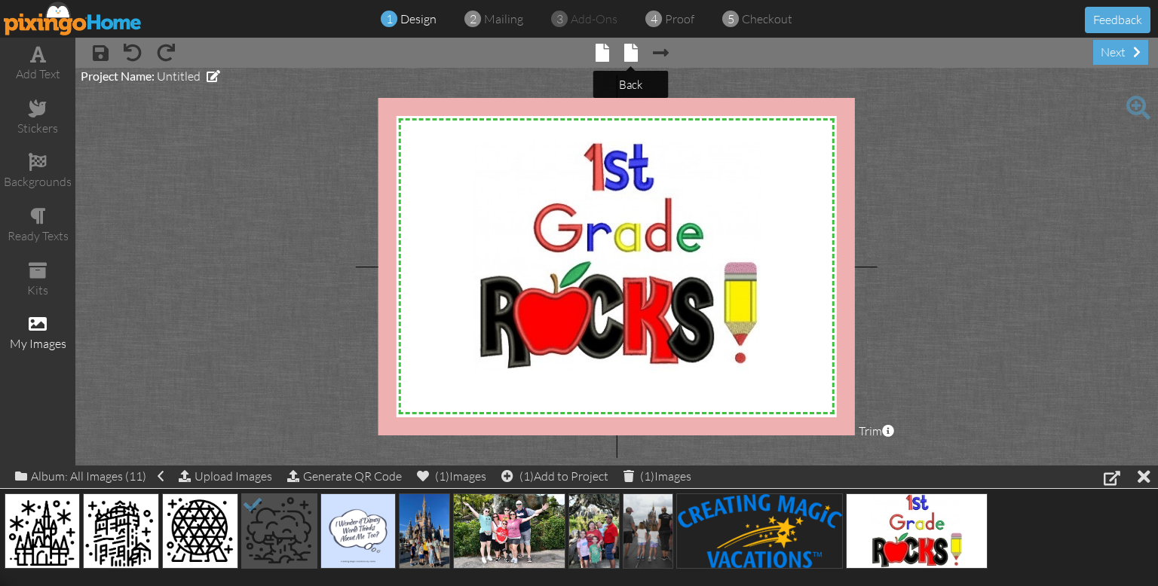
click at [629, 49] on span at bounding box center [631, 53] width 14 height 18
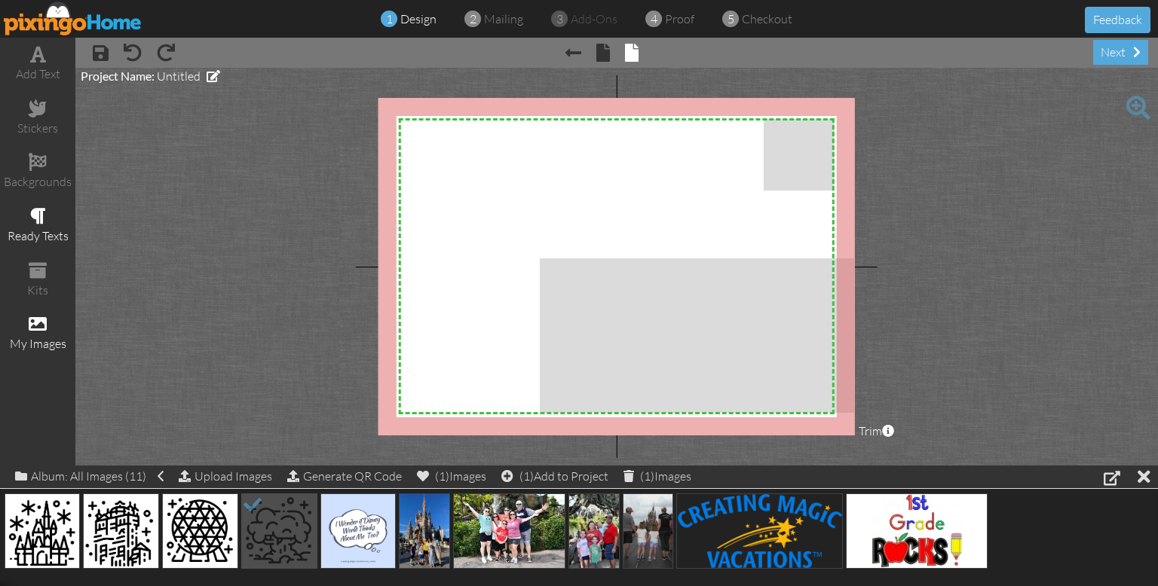
click at [40, 230] on div "ready texts" at bounding box center [37, 236] width 75 height 17
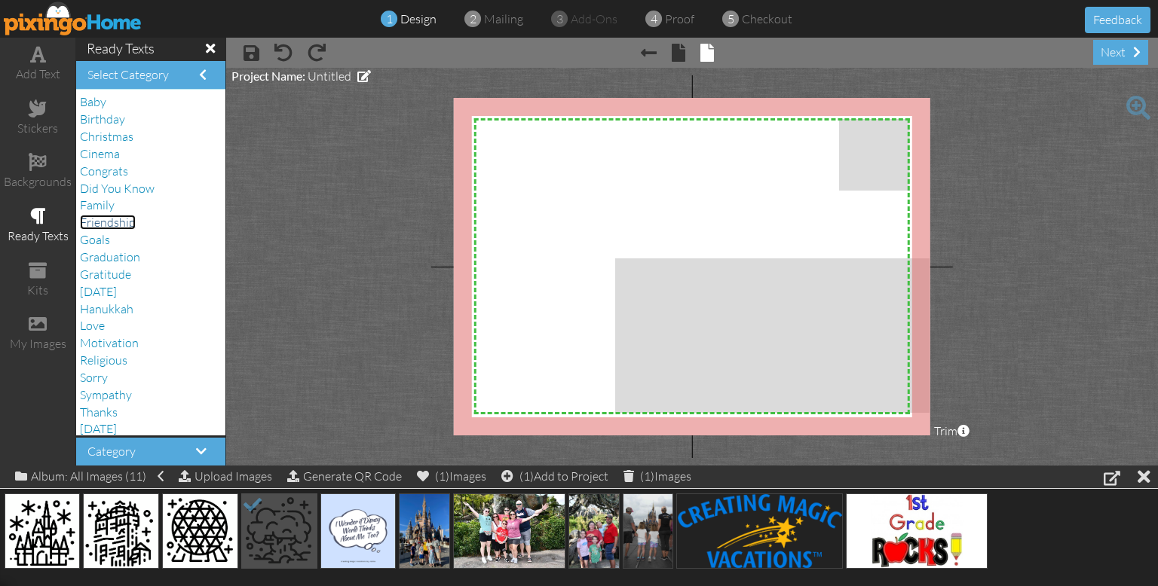
click at [118, 223] on span "Friendship" at bounding box center [108, 222] width 56 height 15
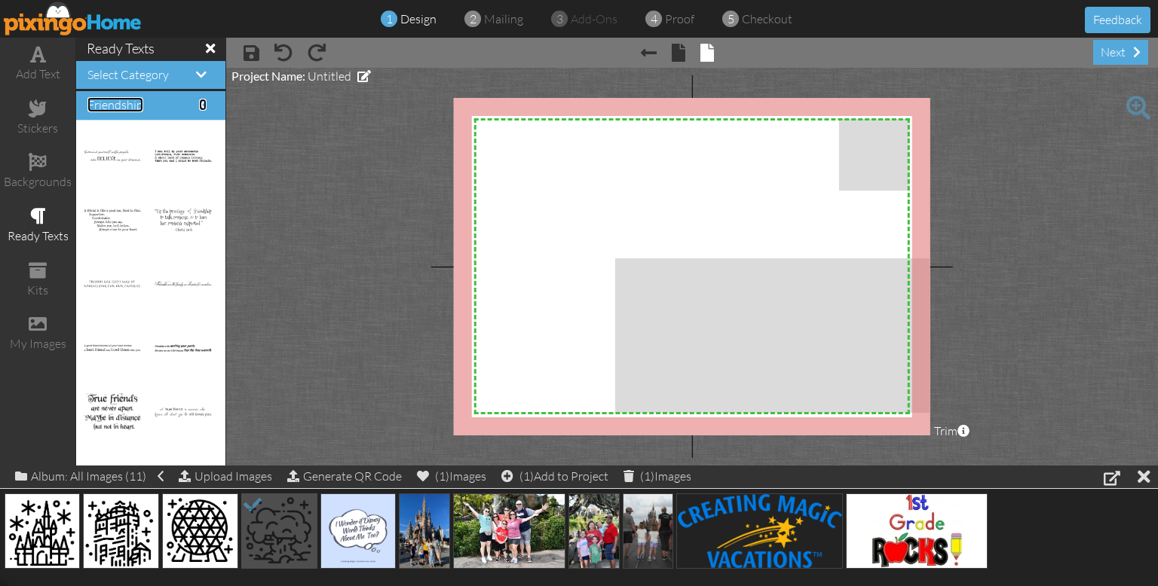
click at [203, 106] on span at bounding box center [203, 105] width 8 height 12
click at [200, 104] on span at bounding box center [203, 105] width 8 height 12
click at [201, 73] on span at bounding box center [201, 75] width 11 height 12
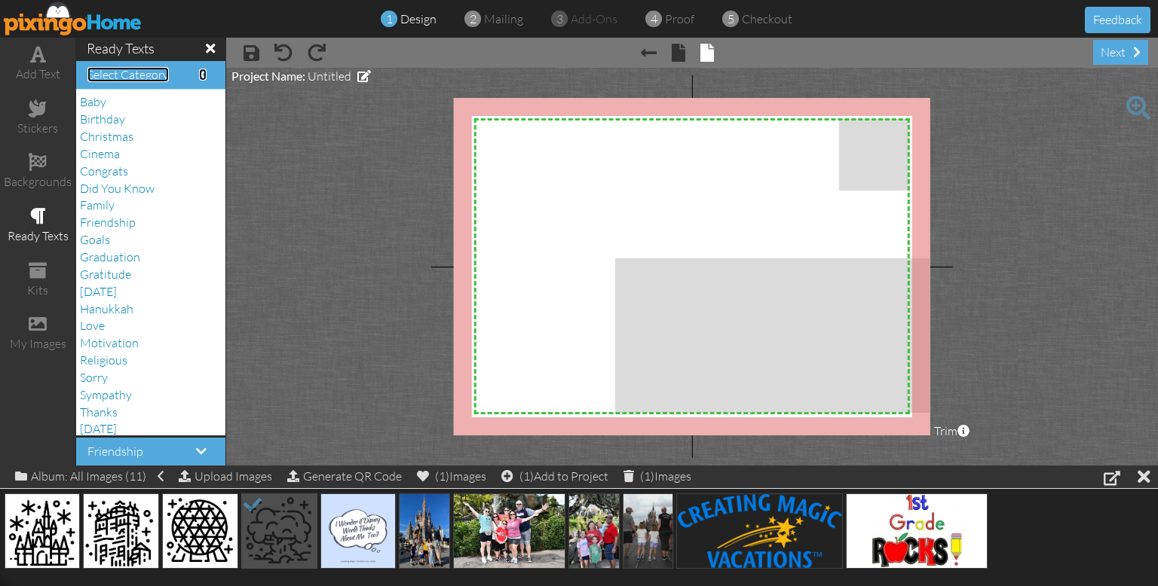
scroll to position [23, 0]
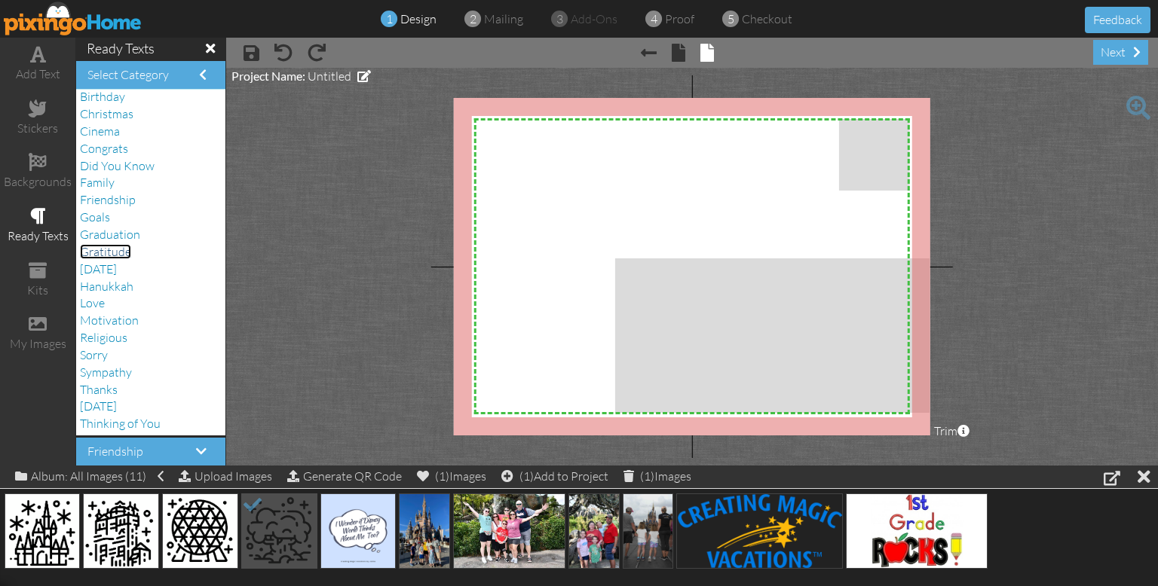
click at [115, 253] on span "Gratitude" at bounding box center [105, 251] width 51 height 15
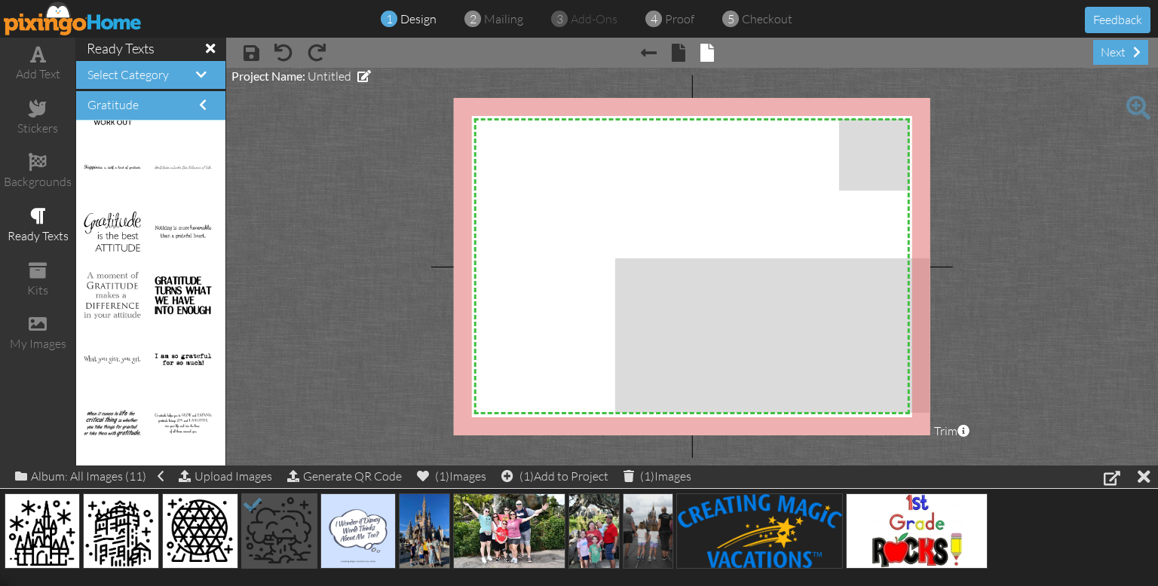
scroll to position [379, 0]
